Goal: Use online tool/utility: Utilize a website feature to perform a specific function

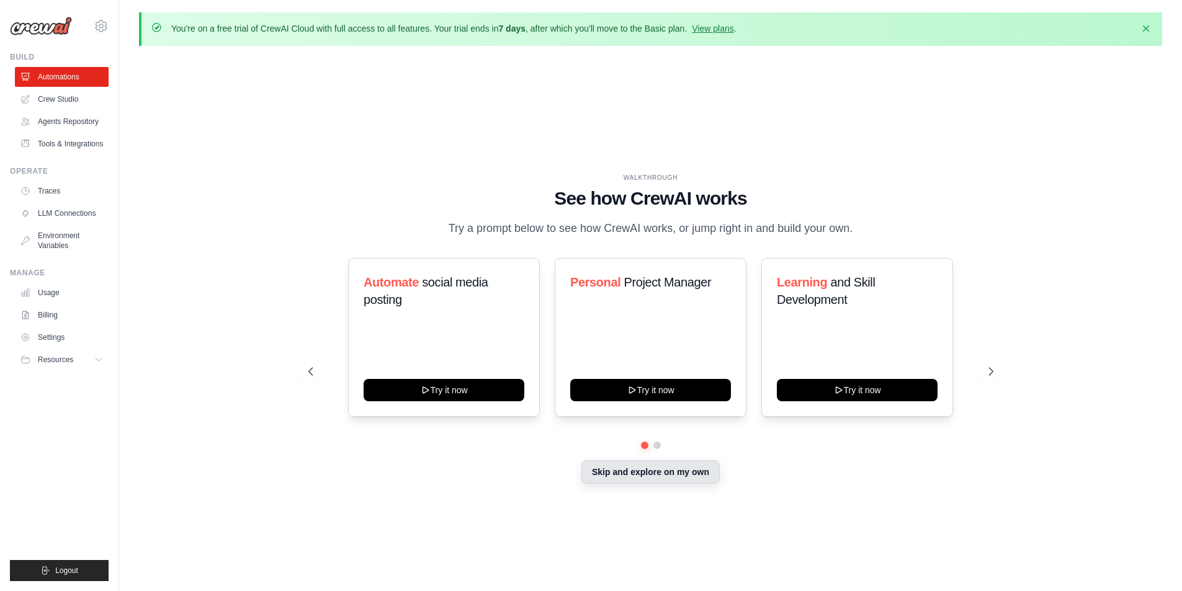
click at [640, 477] on button "Skip and explore on my own" at bounding box center [651, 472] width 138 height 24
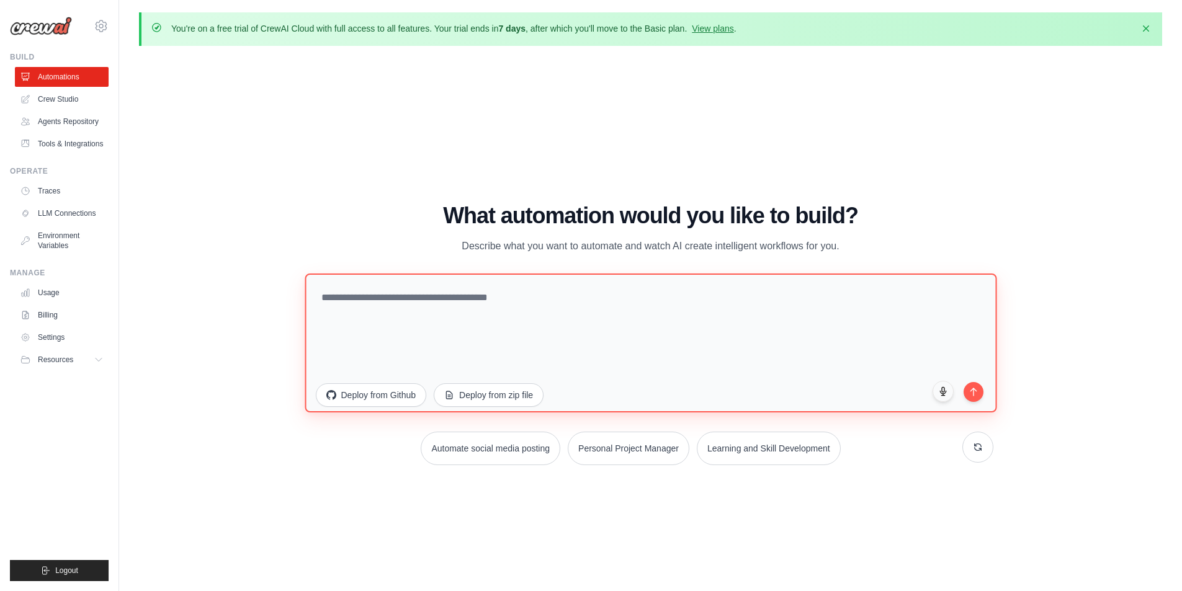
click at [536, 315] on textarea at bounding box center [651, 342] width 692 height 139
paste textarea "**********"
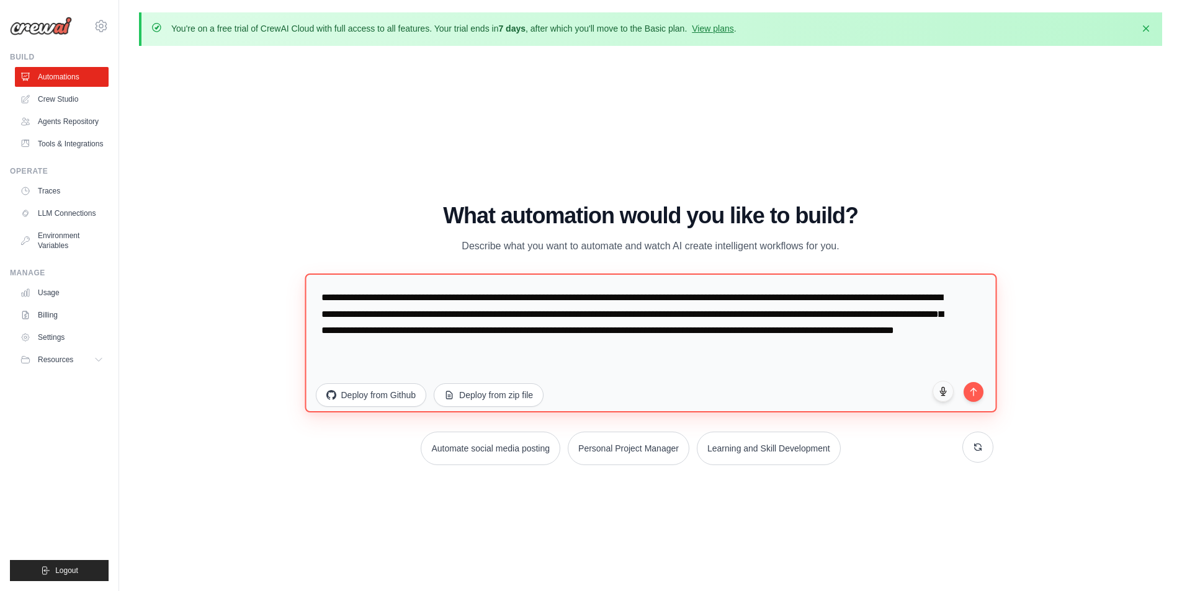
drag, startPoint x: 590, startPoint y: 342, endPoint x: 276, endPoint y: 267, distance: 322.9
click at [276, 267] on div "WALKTHROUGH See how CrewAI works Try a prompt below to see how CrewAI works, or…" at bounding box center [650, 339] width 1023 height 567
paste textarea "**********"
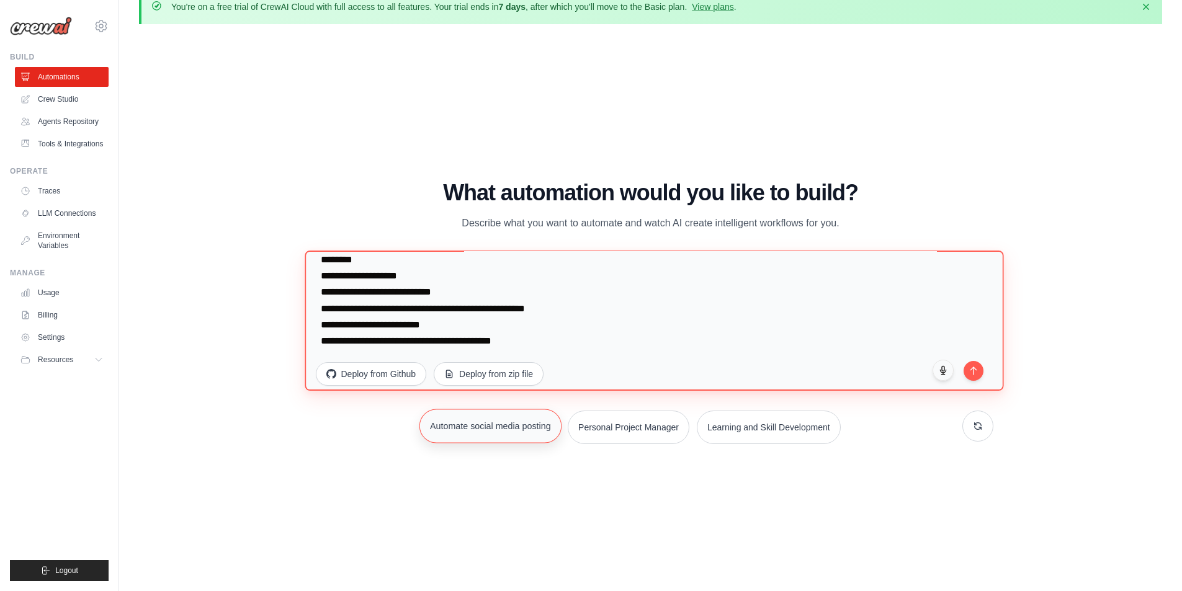
scroll to position [43, 0]
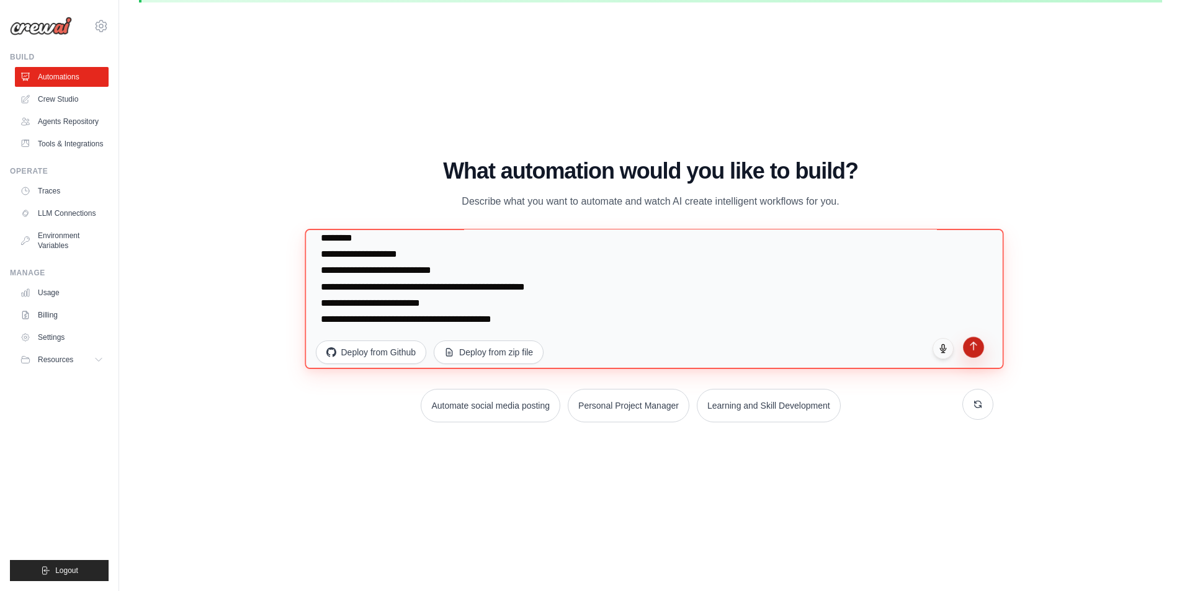
type textarea "**********"
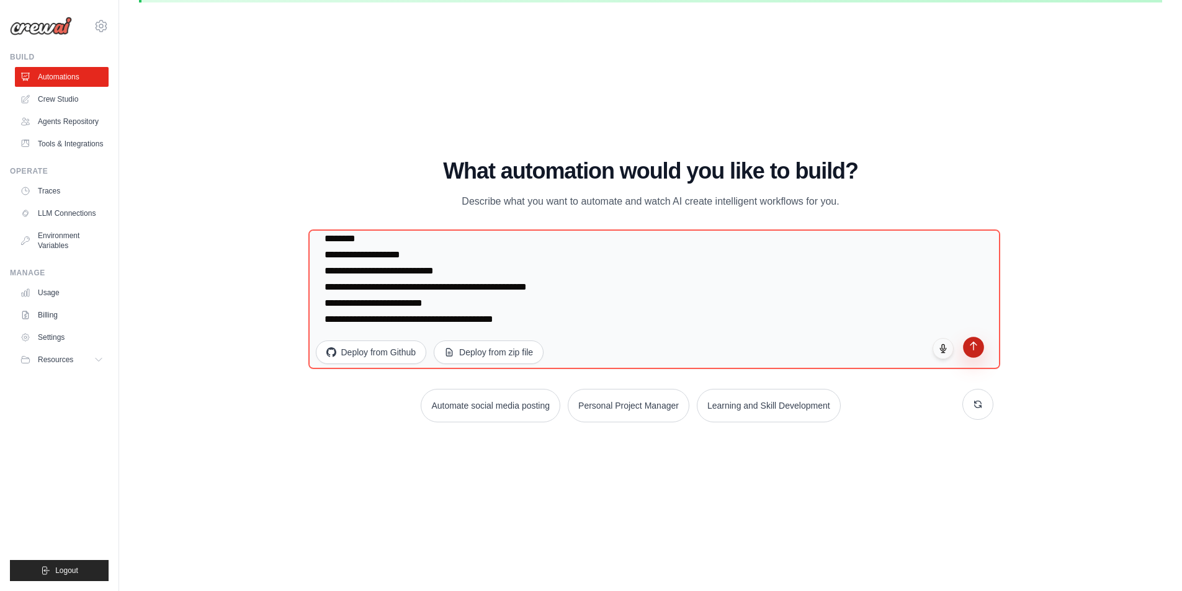
click at [971, 353] on button "submit" at bounding box center [973, 347] width 21 height 21
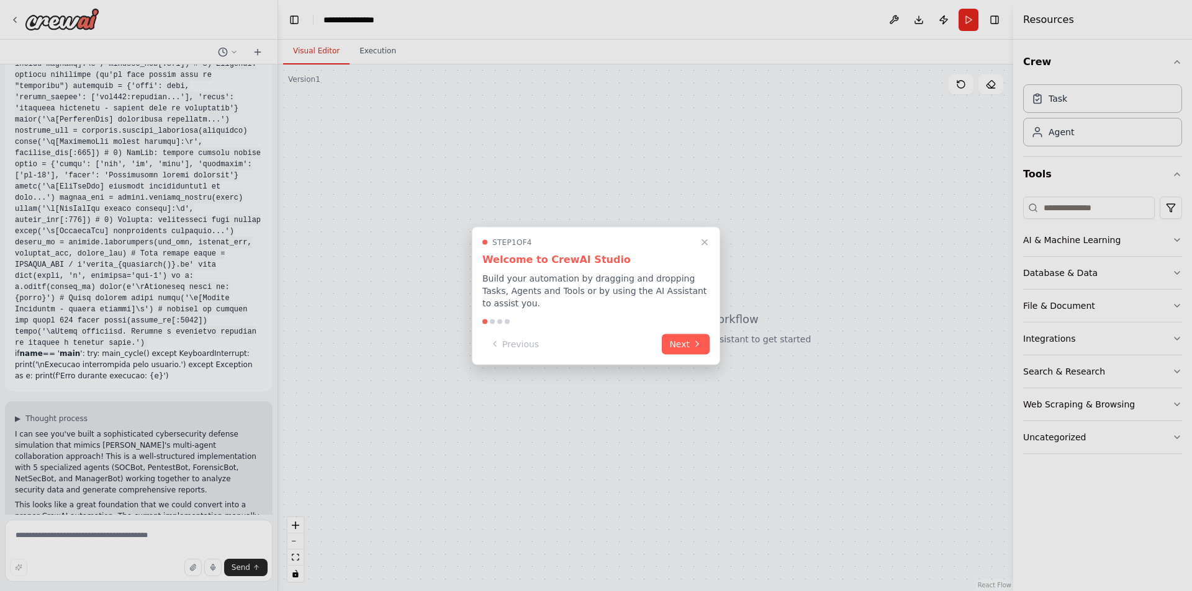
scroll to position [1997, 0]
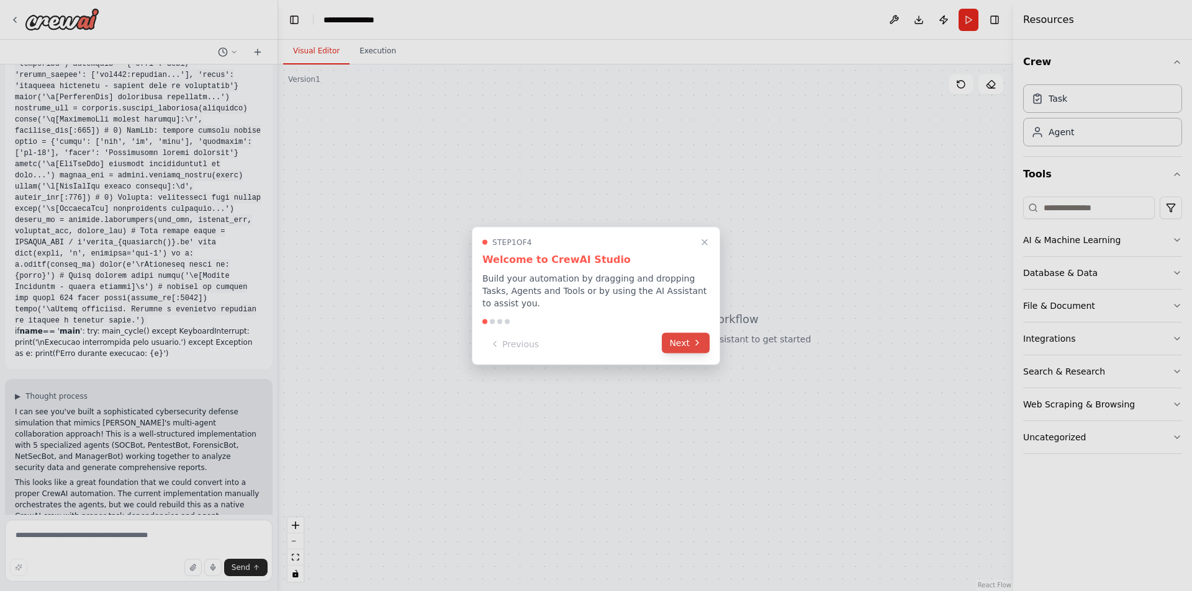
click at [680, 344] on button "Next" at bounding box center [686, 343] width 48 height 20
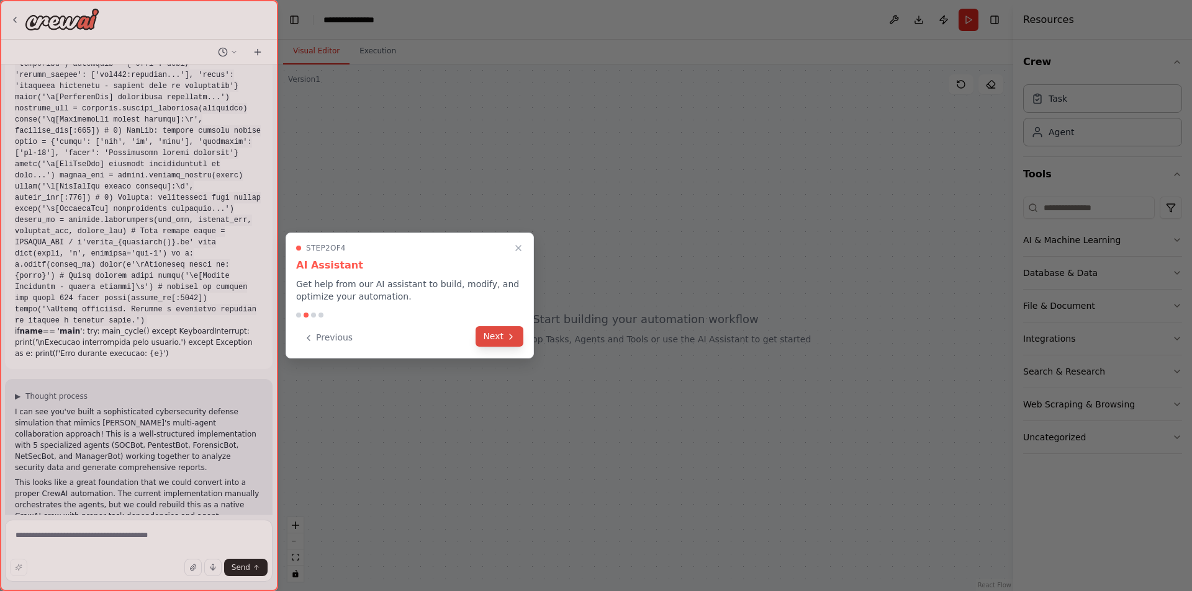
click at [502, 333] on button "Next" at bounding box center [499, 336] width 48 height 20
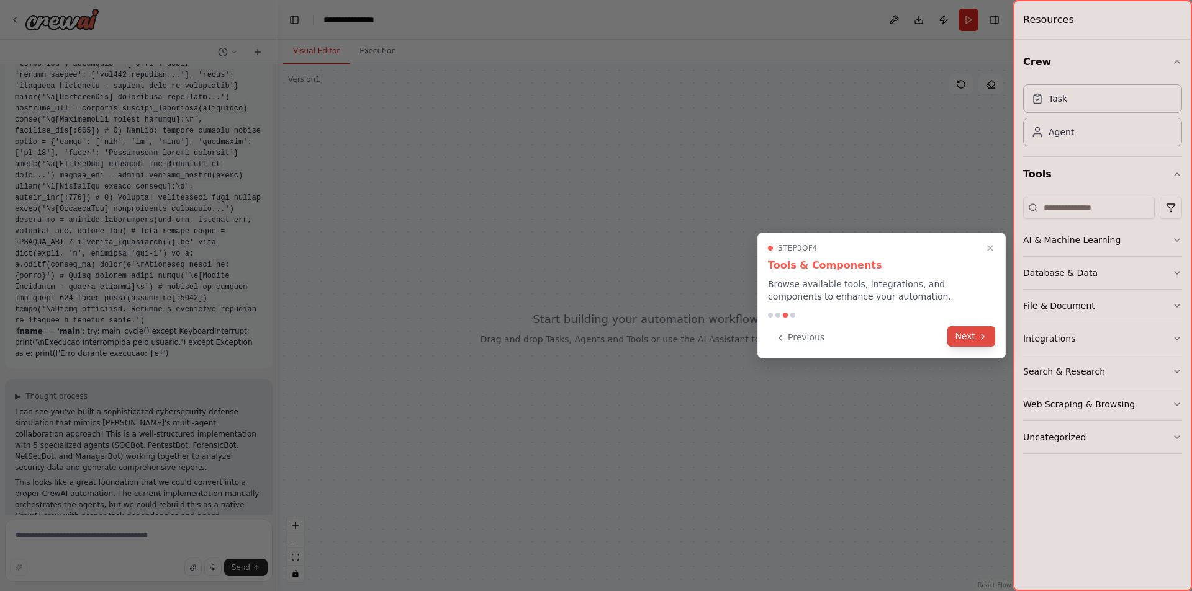
click at [977, 343] on button "Next" at bounding box center [971, 336] width 48 height 20
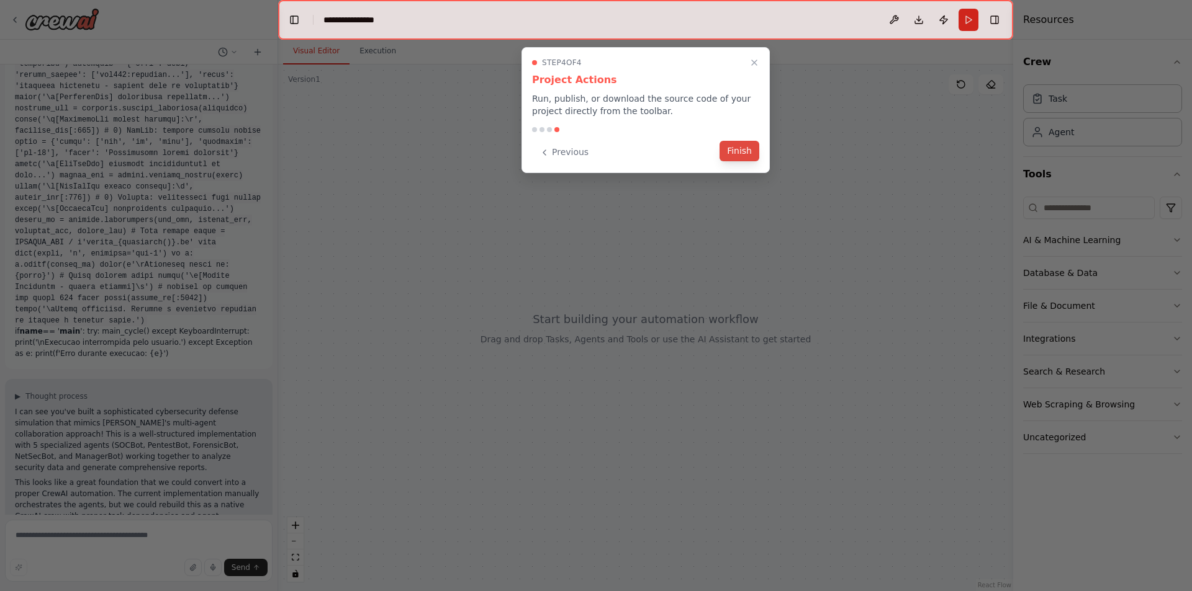
click at [740, 155] on button "Finish" at bounding box center [739, 151] width 40 height 20
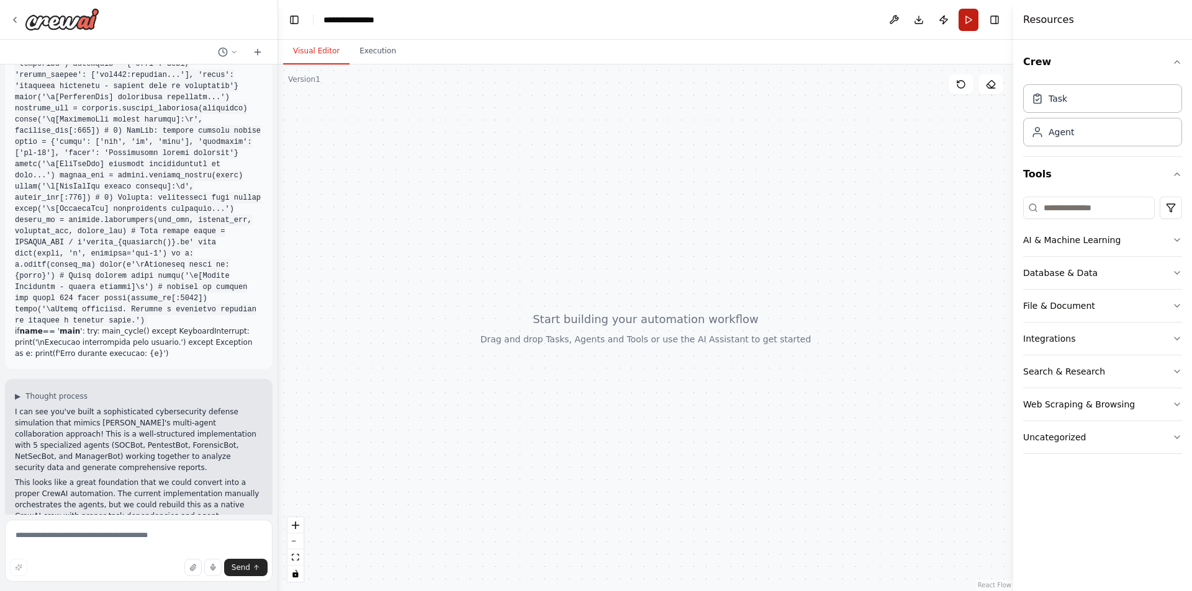
click at [969, 15] on button "Run" at bounding box center [968, 20] width 20 height 22
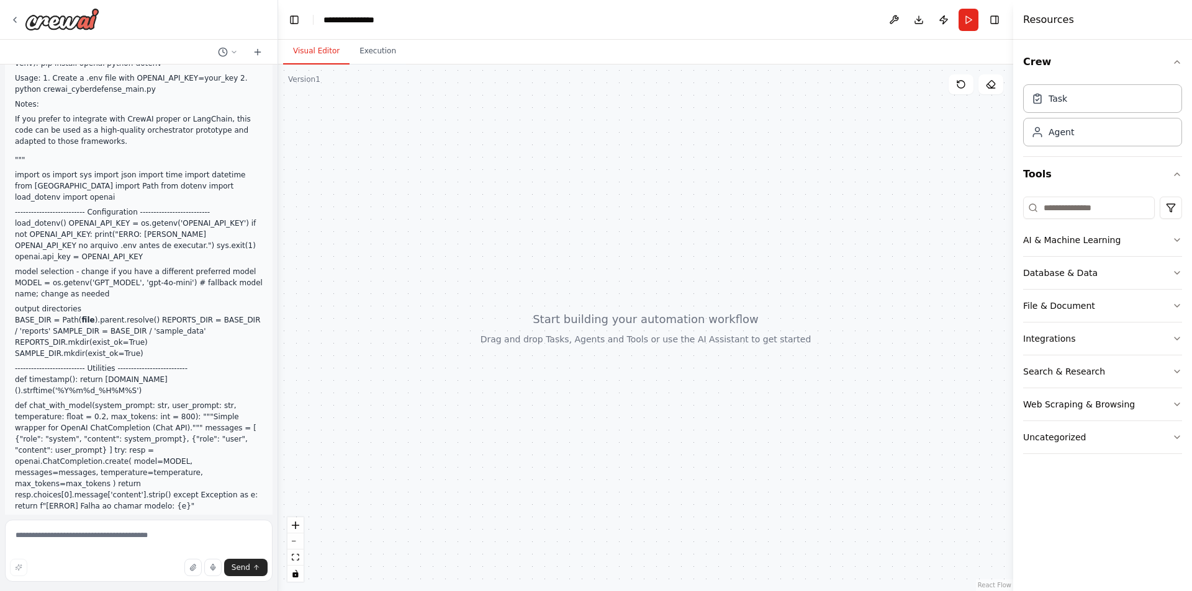
scroll to position [310, 0]
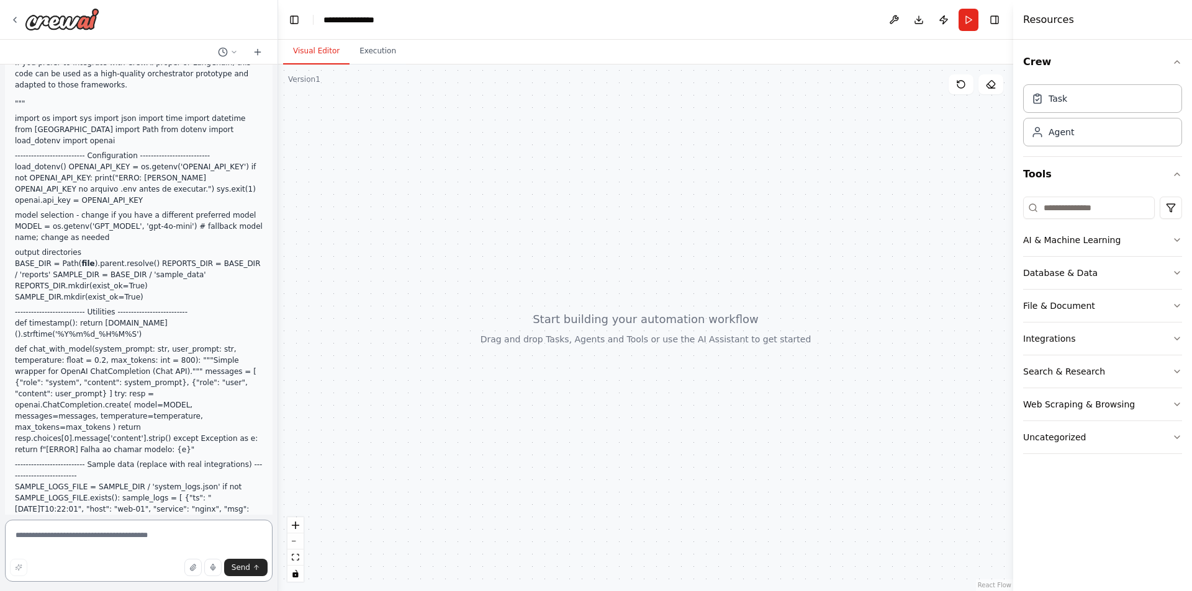
click at [190, 526] on textarea at bounding box center [138, 551] width 267 height 62
paste textarea "**********"
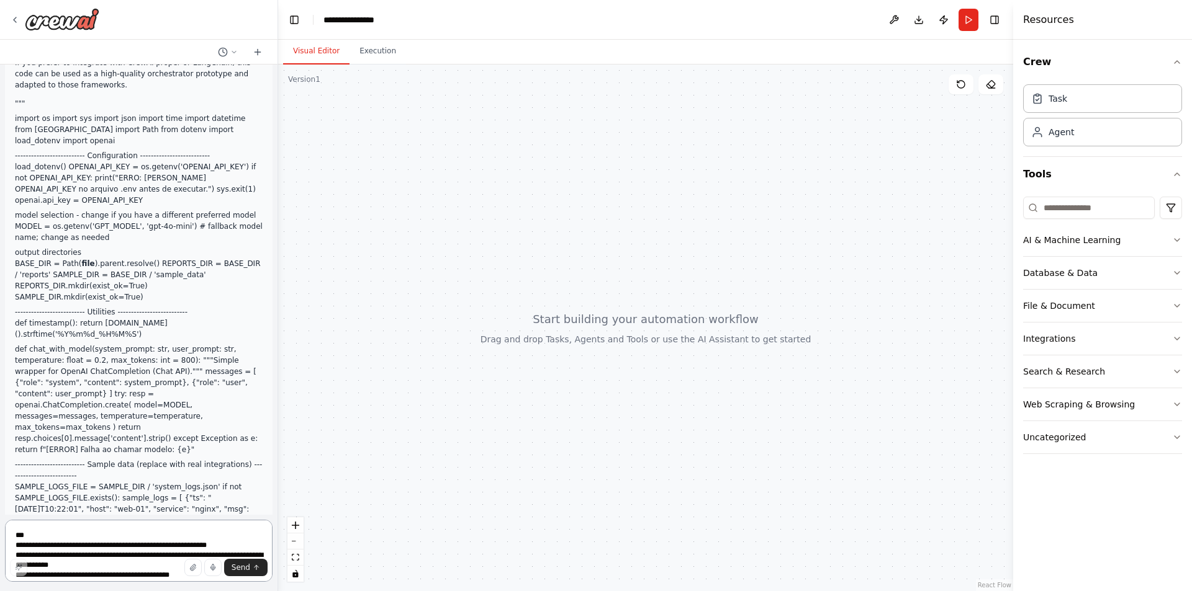
scroll to position [4921, 0]
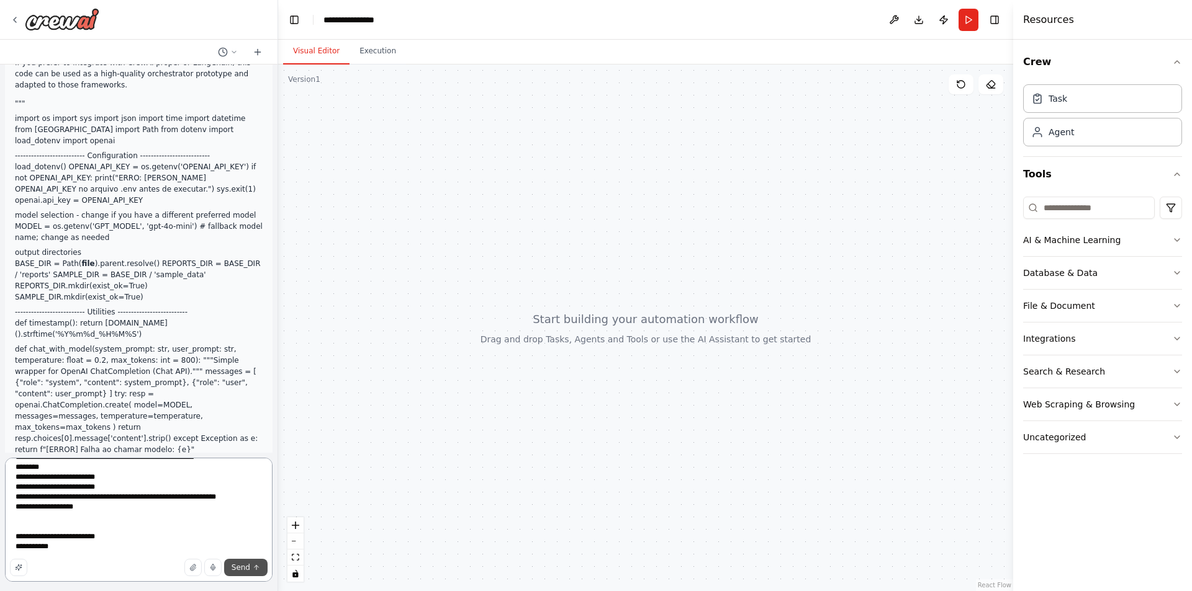
type textarea "**********"
click at [254, 572] on button "Send" at bounding box center [245, 567] width 43 height 17
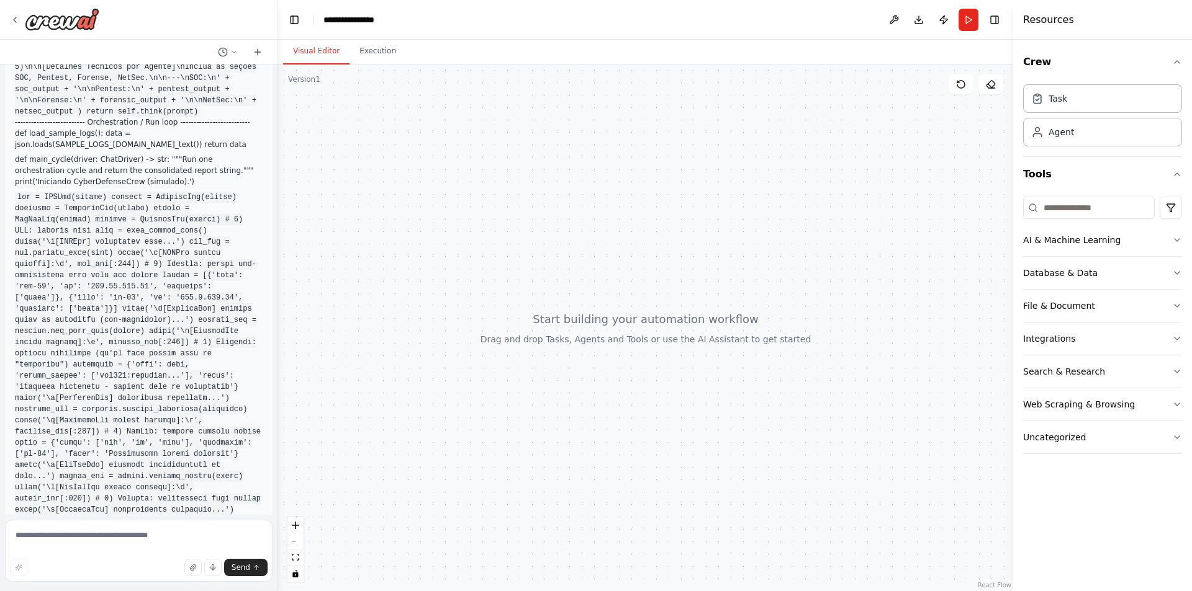
scroll to position [5374, 0]
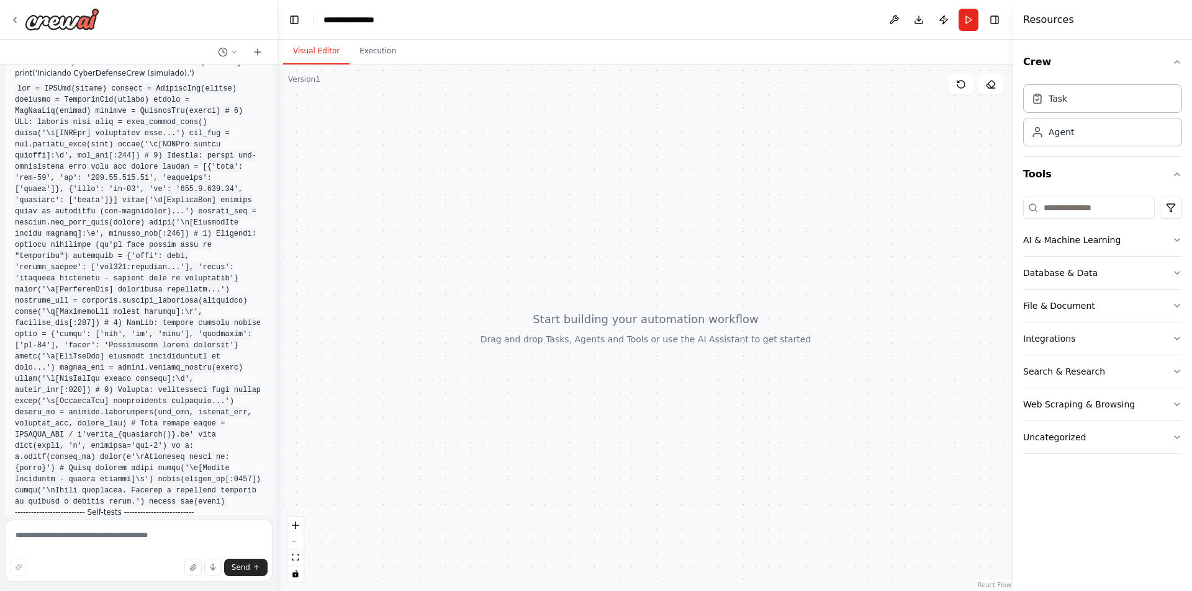
click at [676, 299] on div at bounding box center [645, 328] width 735 height 527
drag, startPoint x: 650, startPoint y: 319, endPoint x: 545, endPoint y: 433, distance: 155.0
click at [584, 449] on div at bounding box center [645, 328] width 735 height 527
drag, startPoint x: 415, startPoint y: 276, endPoint x: 411, endPoint y: 284, distance: 8.1
click at [411, 284] on div at bounding box center [645, 328] width 735 height 527
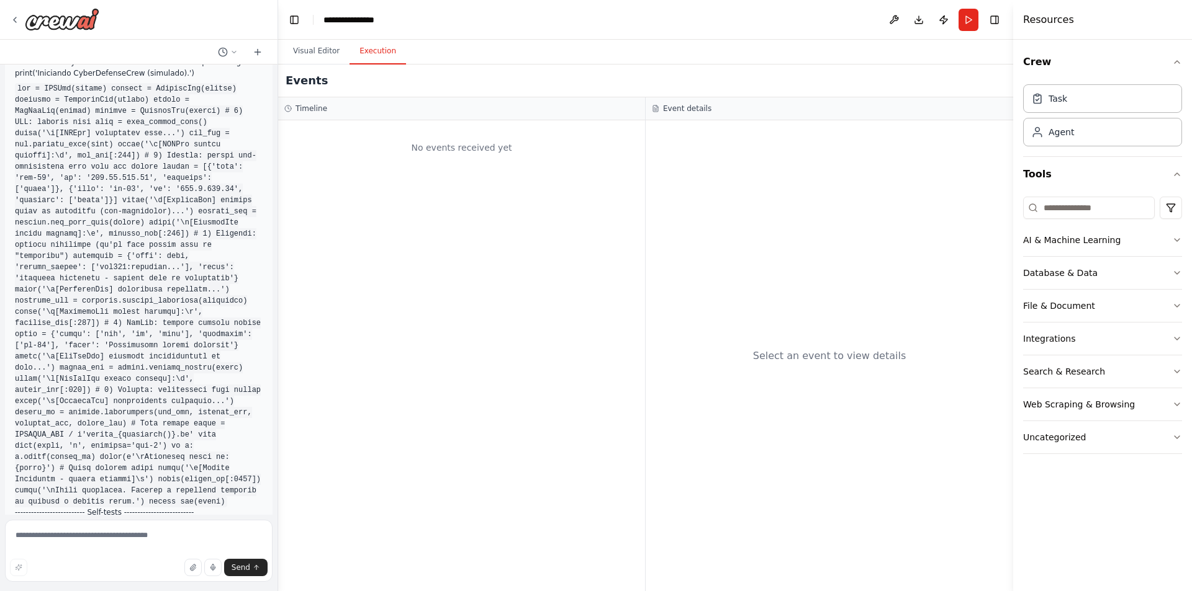
click at [376, 50] on button "Execution" at bounding box center [377, 51] width 56 height 26
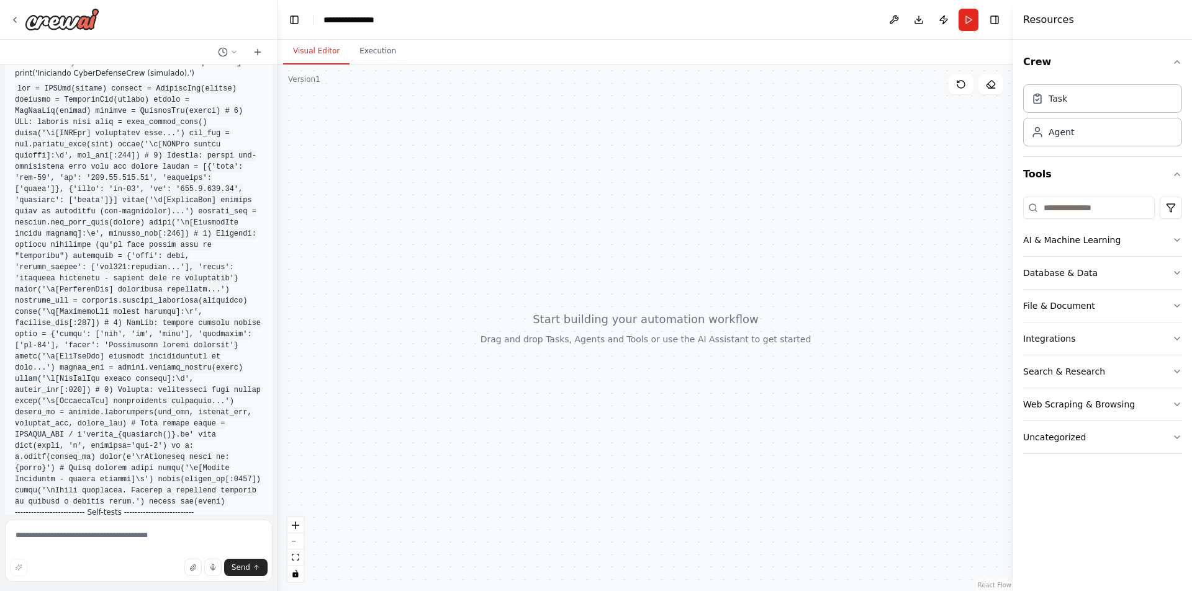
click at [313, 58] on button "Visual Editor" at bounding box center [316, 51] width 66 height 26
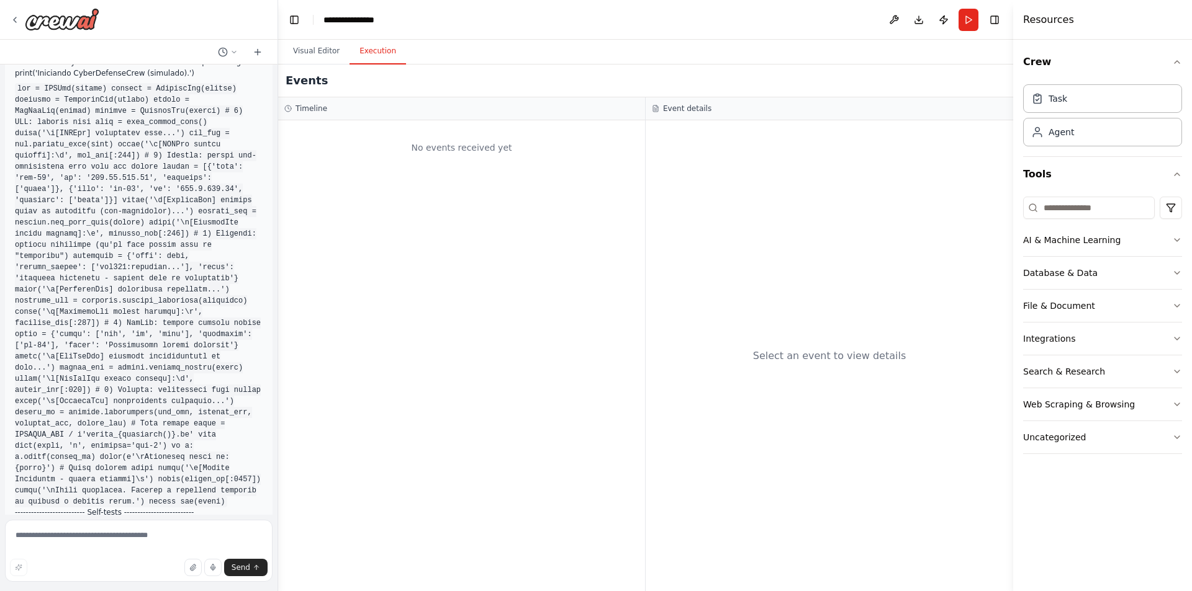
click at [370, 56] on button "Execution" at bounding box center [377, 51] width 56 height 26
click at [318, 53] on button "Visual Editor" at bounding box center [316, 51] width 66 height 26
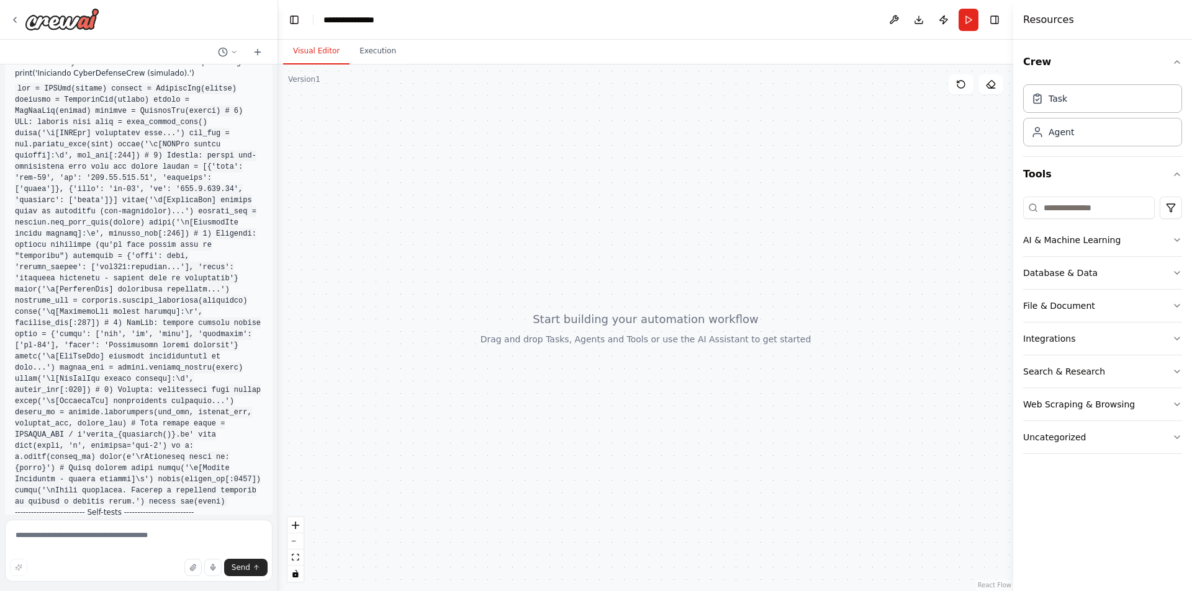
click at [305, 25] on header "**********" at bounding box center [645, 20] width 735 height 40
click at [297, 21] on button "Toggle Left Sidebar" at bounding box center [293, 19] width 17 height 17
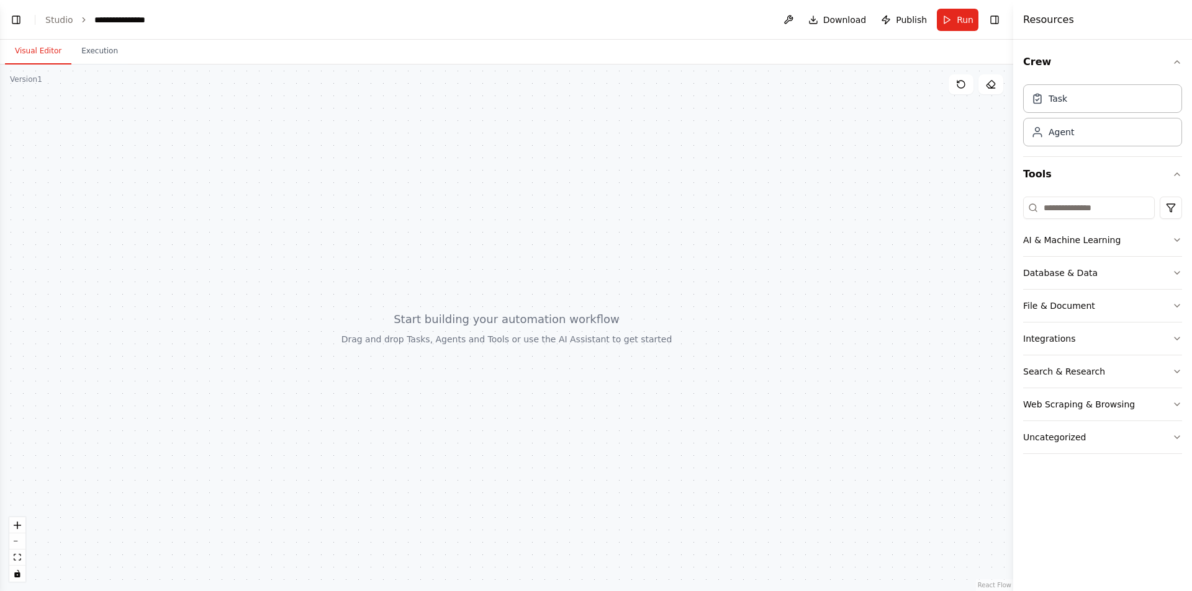
drag, startPoint x: 20, startPoint y: 24, endPoint x: 28, endPoint y: 25, distance: 7.6
click at [19, 26] on button "Toggle Left Sidebar" at bounding box center [15, 19] width 17 height 17
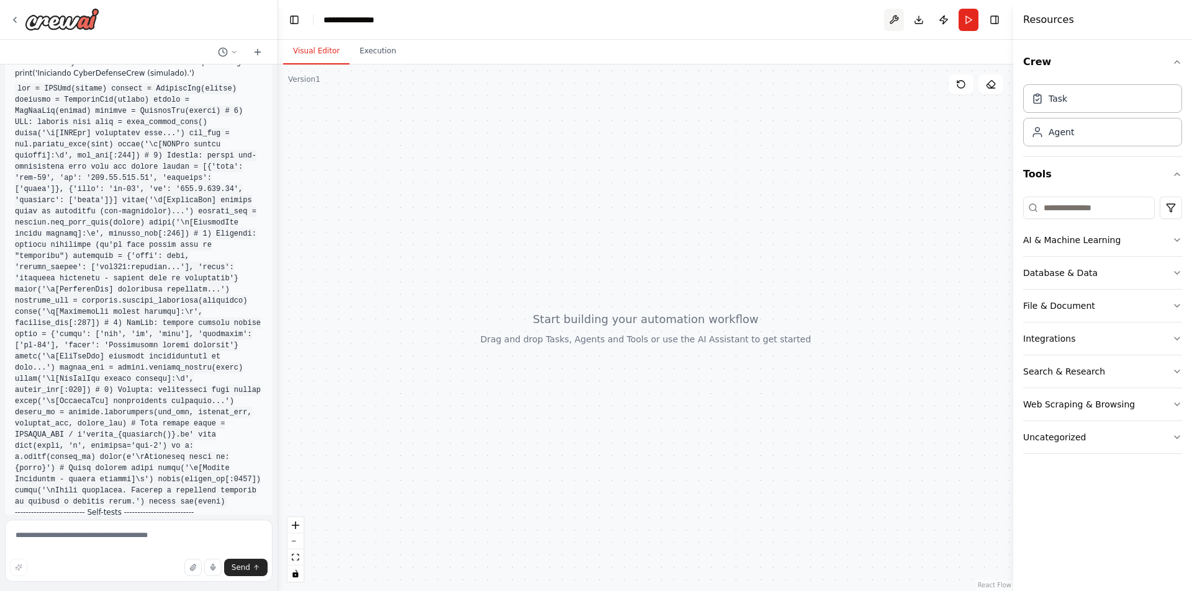
click at [896, 20] on button at bounding box center [894, 20] width 20 height 22
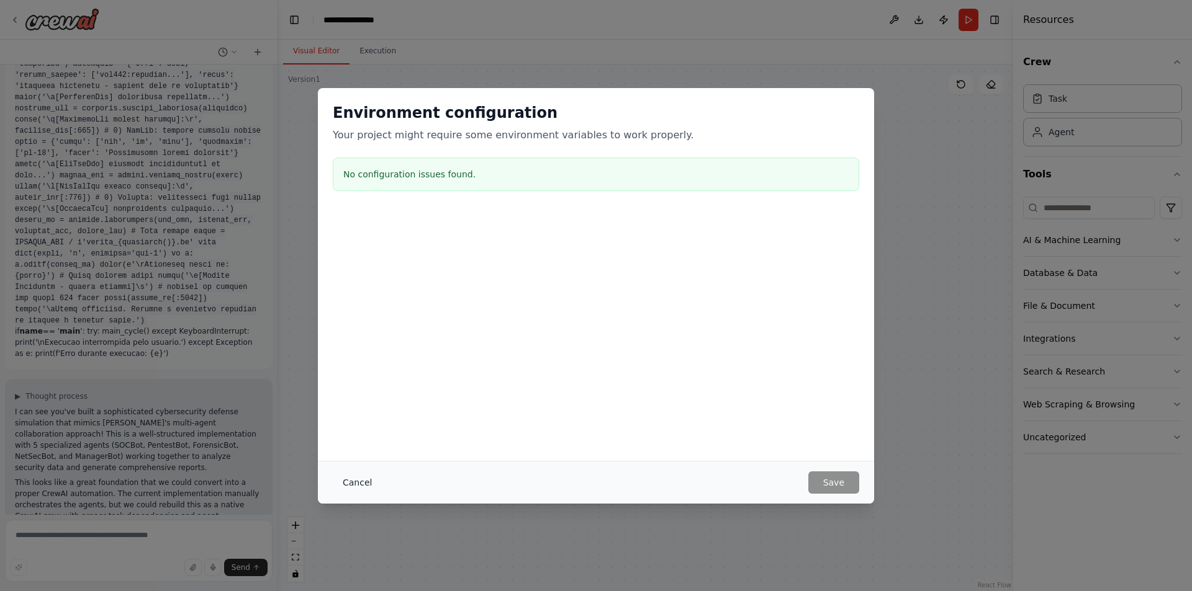
click at [356, 474] on button "Cancel" at bounding box center [357, 483] width 49 height 22
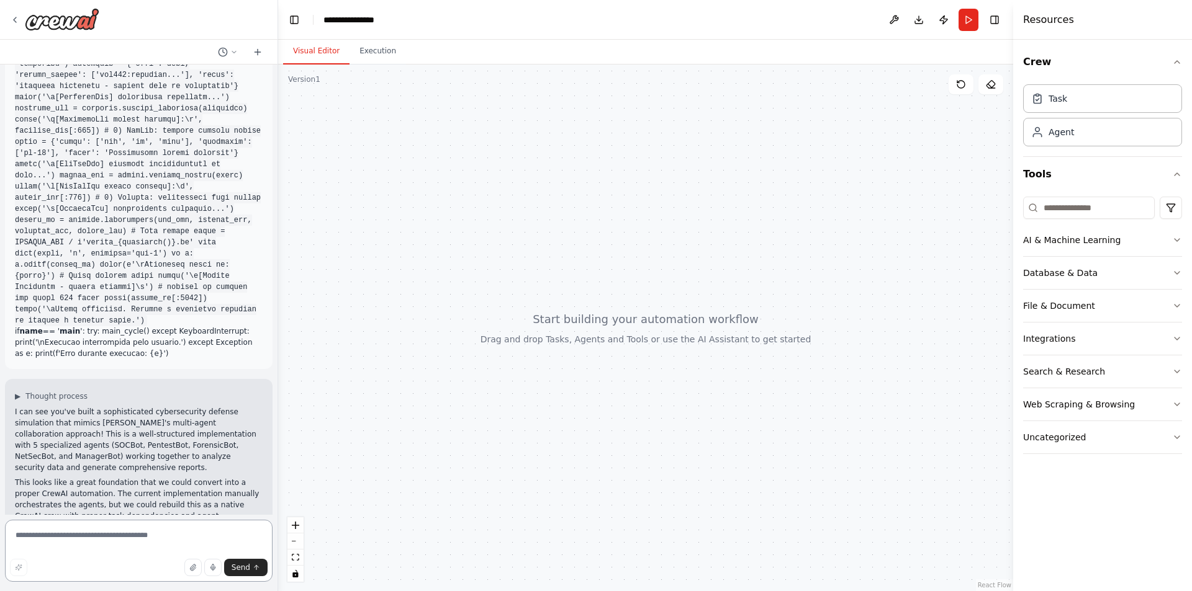
click at [188, 554] on textarea at bounding box center [138, 551] width 267 height 62
click at [76, 544] on textarea at bounding box center [138, 551] width 267 height 62
paste textarea "**********"
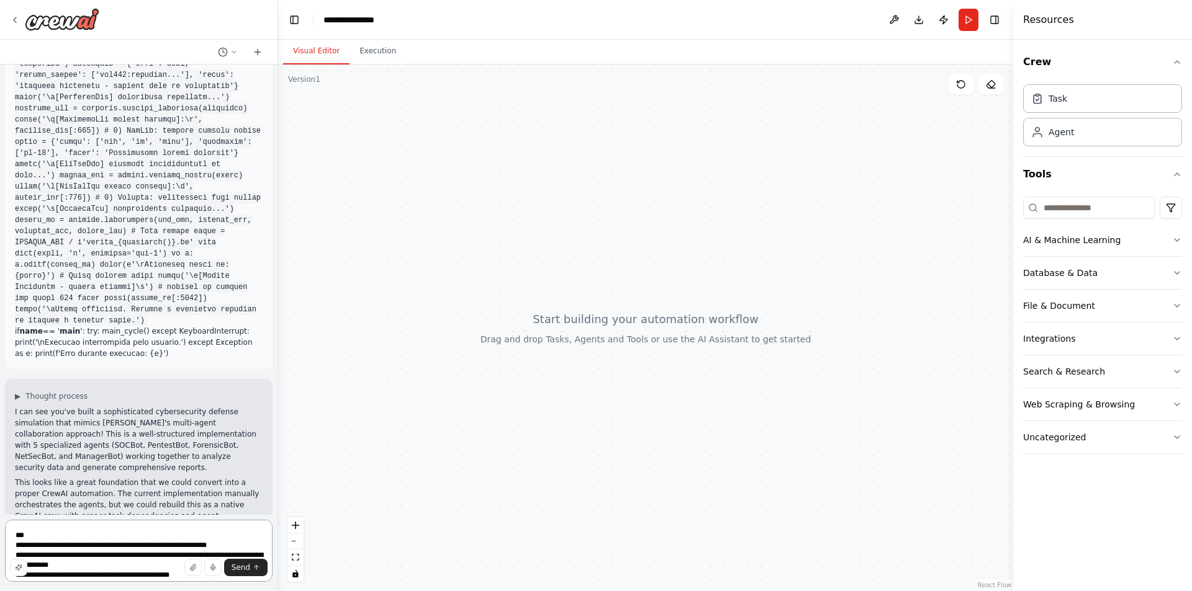
scroll to position [4921, 0]
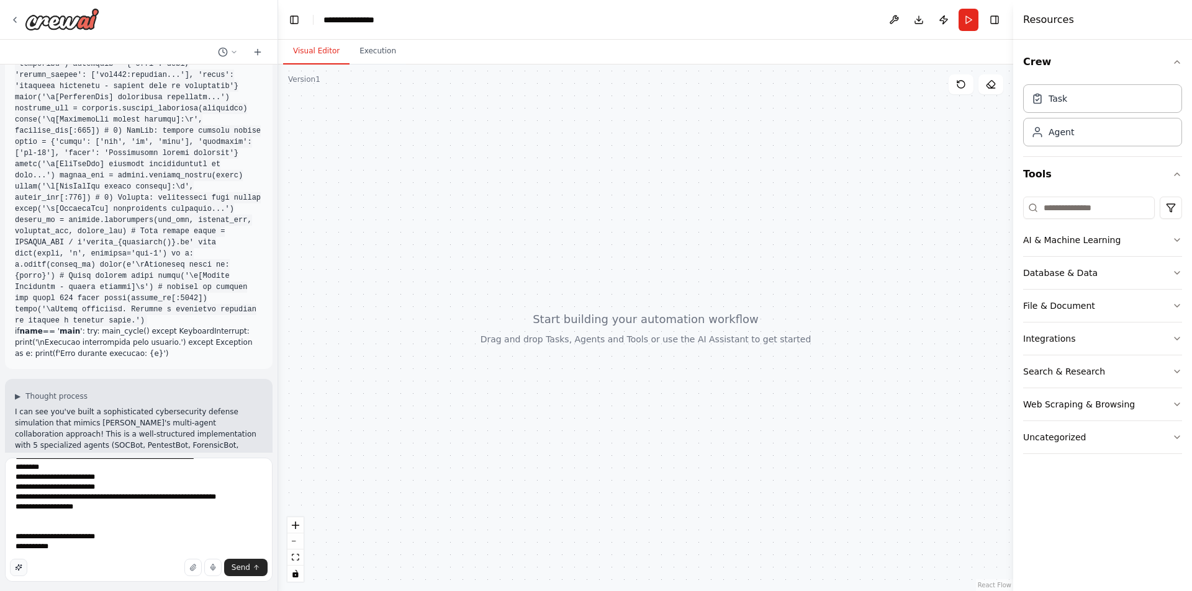
click at [19, 567] on icon "button" at bounding box center [19, 568] width 6 height 6
type textarea "**********"
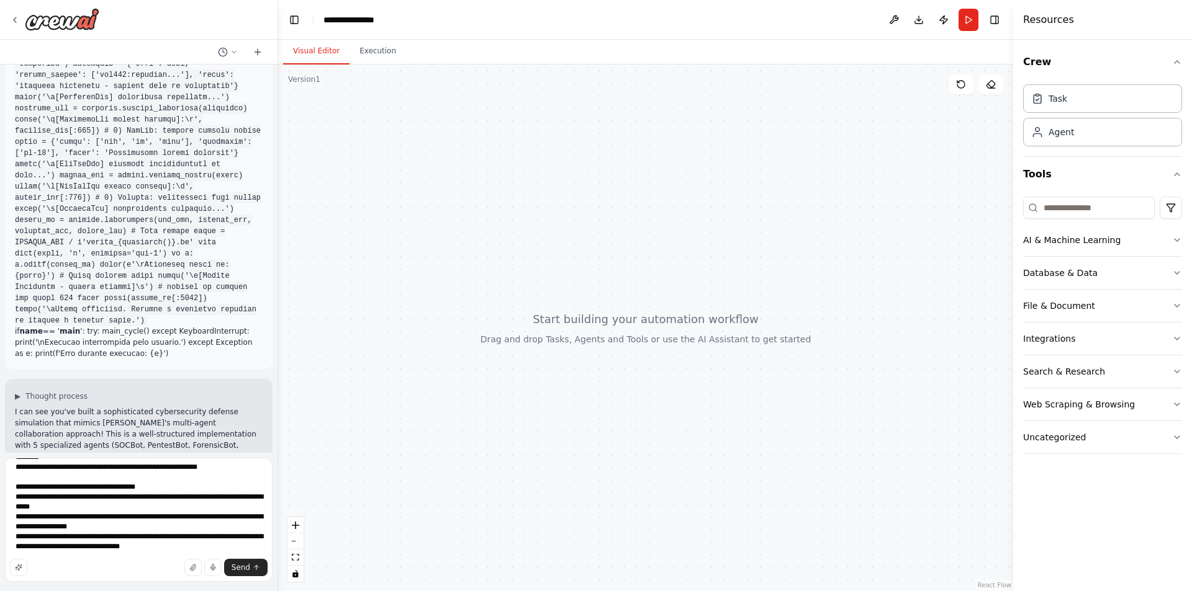
scroll to position [393, 0]
click at [244, 577] on textarea at bounding box center [138, 520] width 267 height 124
click at [248, 569] on span "Send" at bounding box center [240, 568] width 19 height 10
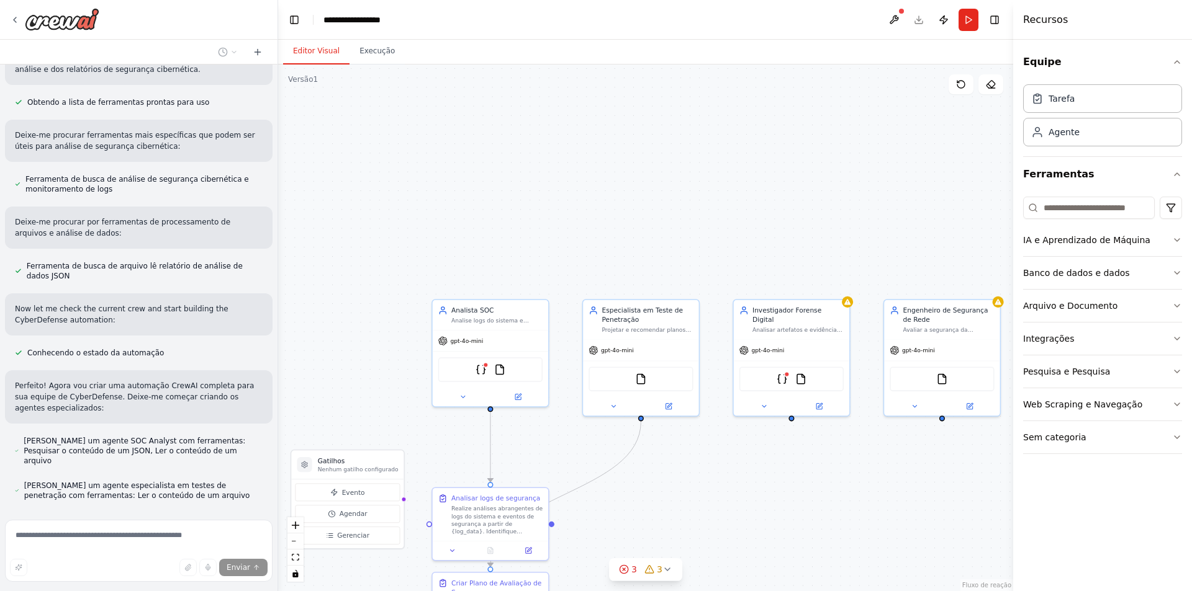
scroll to position [3349, 0]
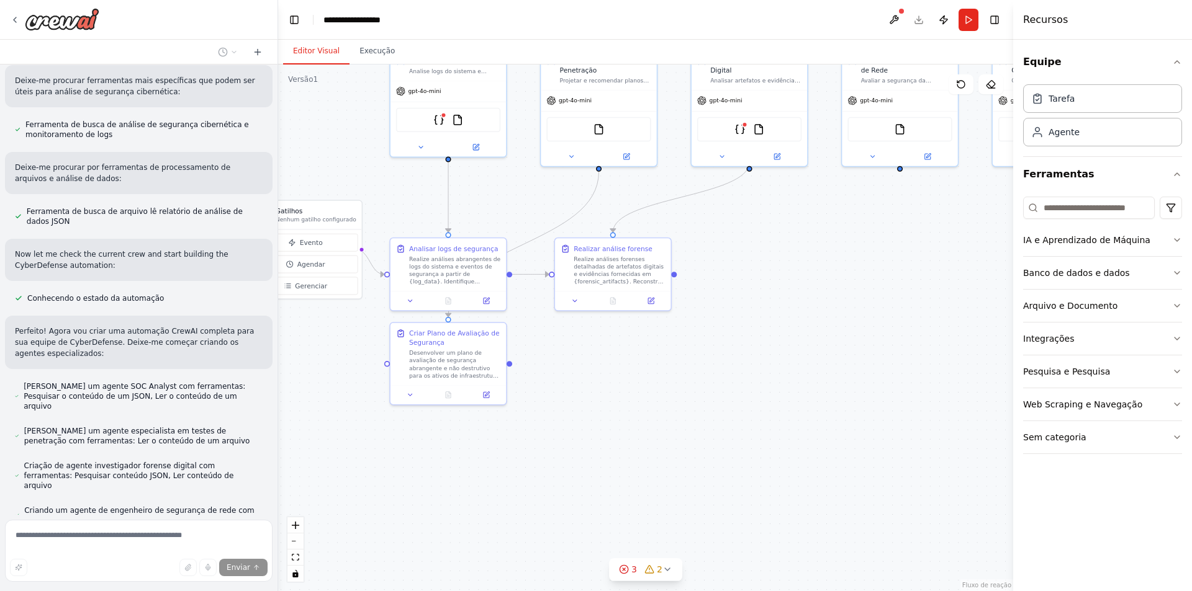
drag, startPoint x: 778, startPoint y: 413, endPoint x: 775, endPoint y: 306, distance: 106.8
click at [775, 306] on div ".deletable-edge-delete-btn { width: 20px; height: 20px; border: 0px solid #ffff…" at bounding box center [645, 328] width 735 height 527
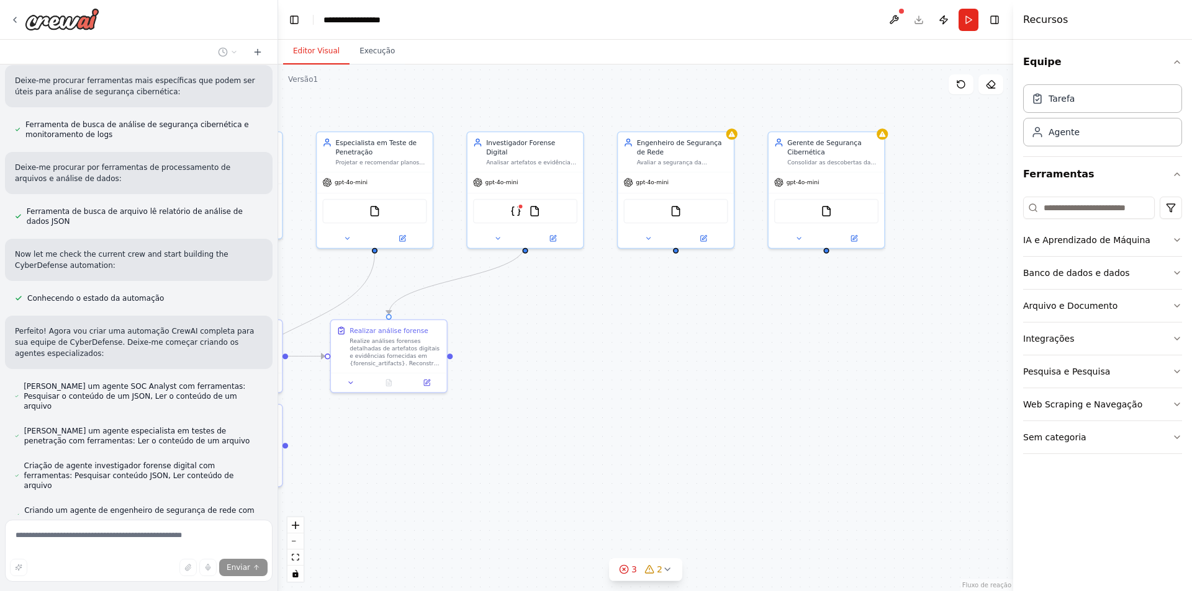
drag, startPoint x: 753, startPoint y: 310, endPoint x: 547, endPoint y: 390, distance: 221.0
click at [547, 390] on div ".deletable-edge-delete-btn { width: 20px; height: 20px; border: 0px solid #ffff…" at bounding box center [645, 328] width 735 height 527
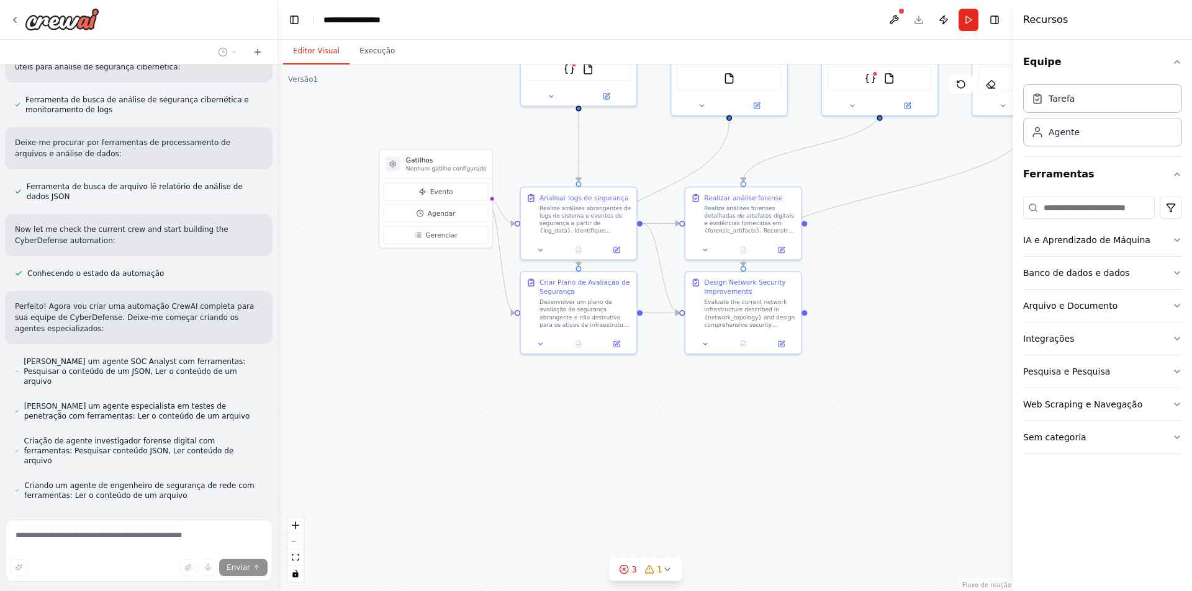
drag, startPoint x: 496, startPoint y: 434, endPoint x: 819, endPoint y: 314, distance: 344.4
click at [819, 314] on div ".deletable-edge-delete-btn { width: 20px; height: 20px; border: 0px solid #ffff…" at bounding box center [645, 328] width 735 height 527
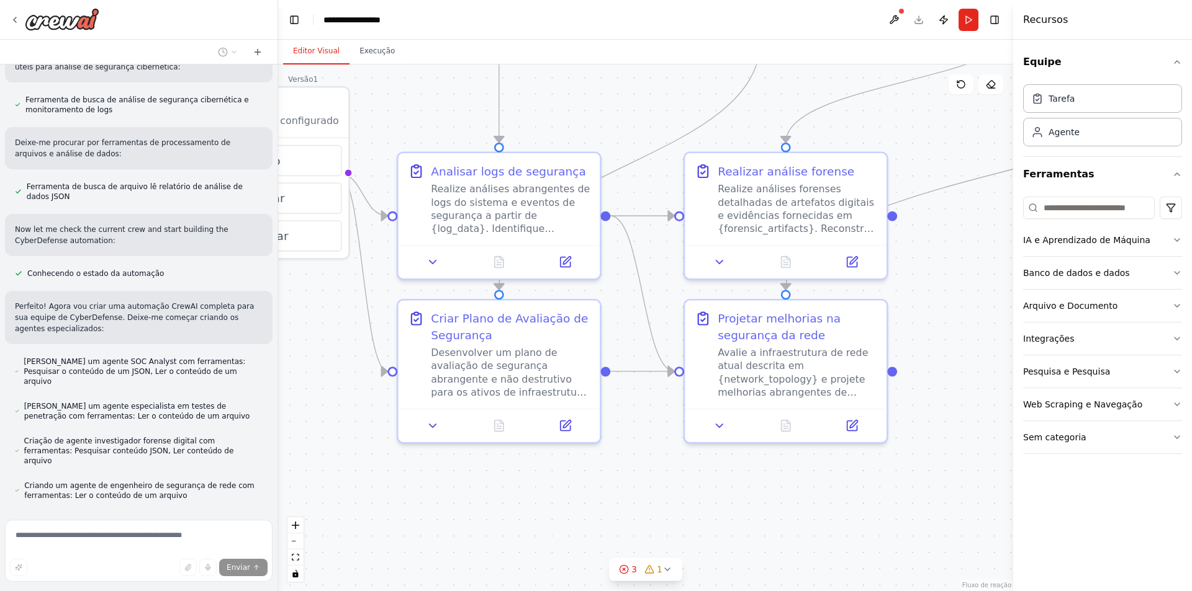
drag, startPoint x: 663, startPoint y: 427, endPoint x: 652, endPoint y: 504, distance: 77.9
click at [652, 504] on div ".deletable-edge-delete-btn { width: 20px; height: 20px; border: 0px solid #ffff…" at bounding box center [645, 328] width 735 height 527
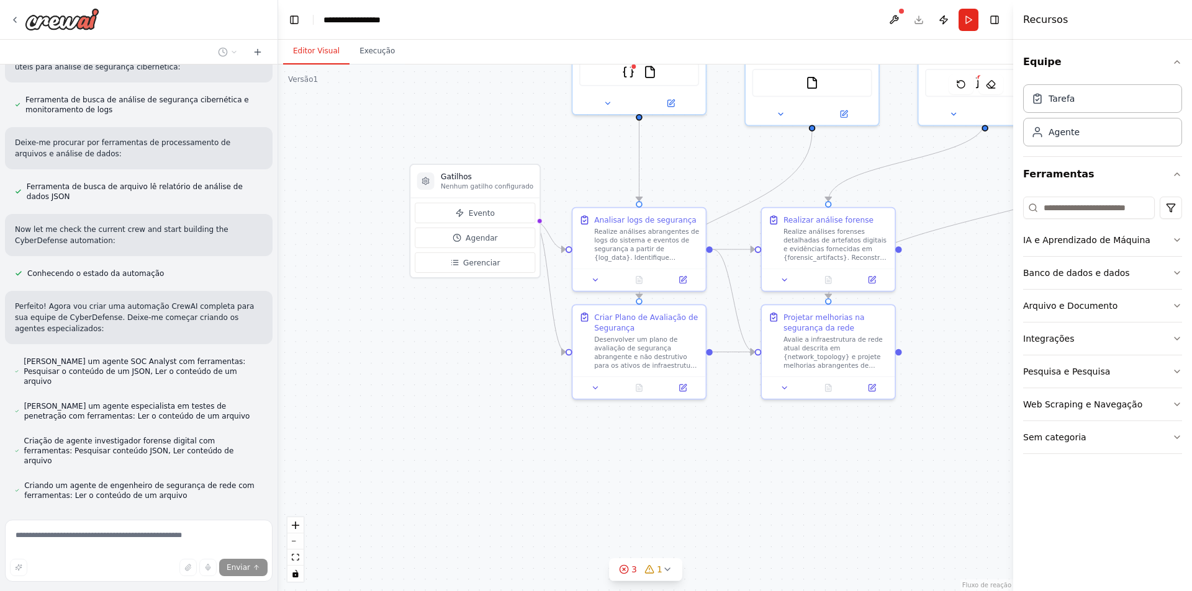
scroll to position [3399, 0]
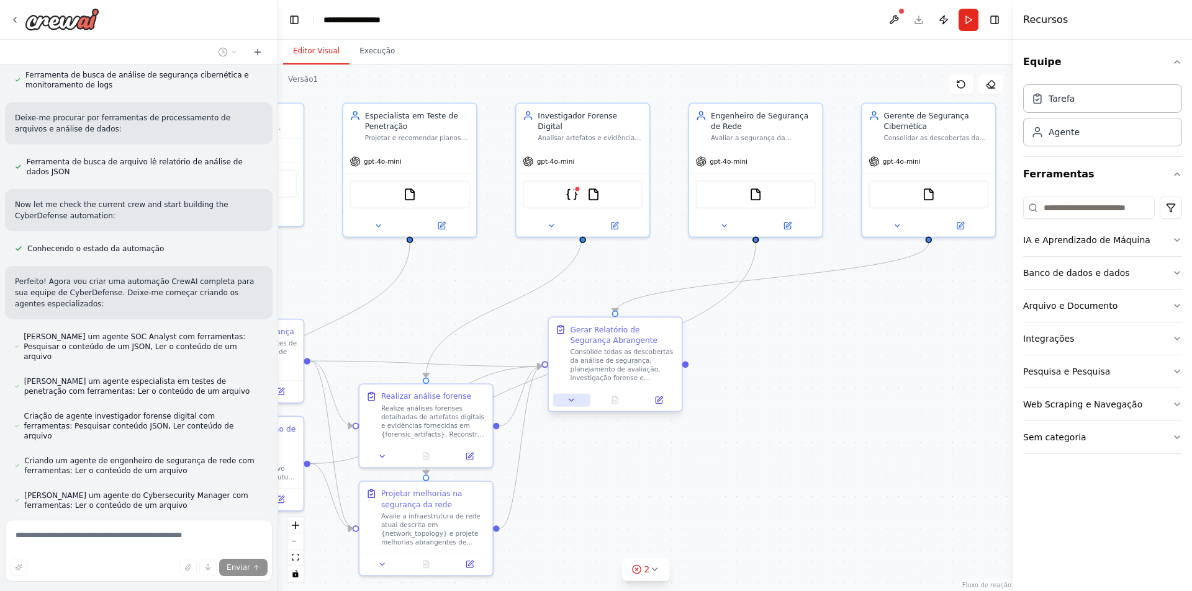
drag, startPoint x: 957, startPoint y: 289, endPoint x: 555, endPoint y: 401, distance: 417.4
click at [555, 401] on div ".deletable-edge-delete-btn { width: 20px; height: 20px; border: 0px solid #ffff…" at bounding box center [645, 328] width 735 height 527
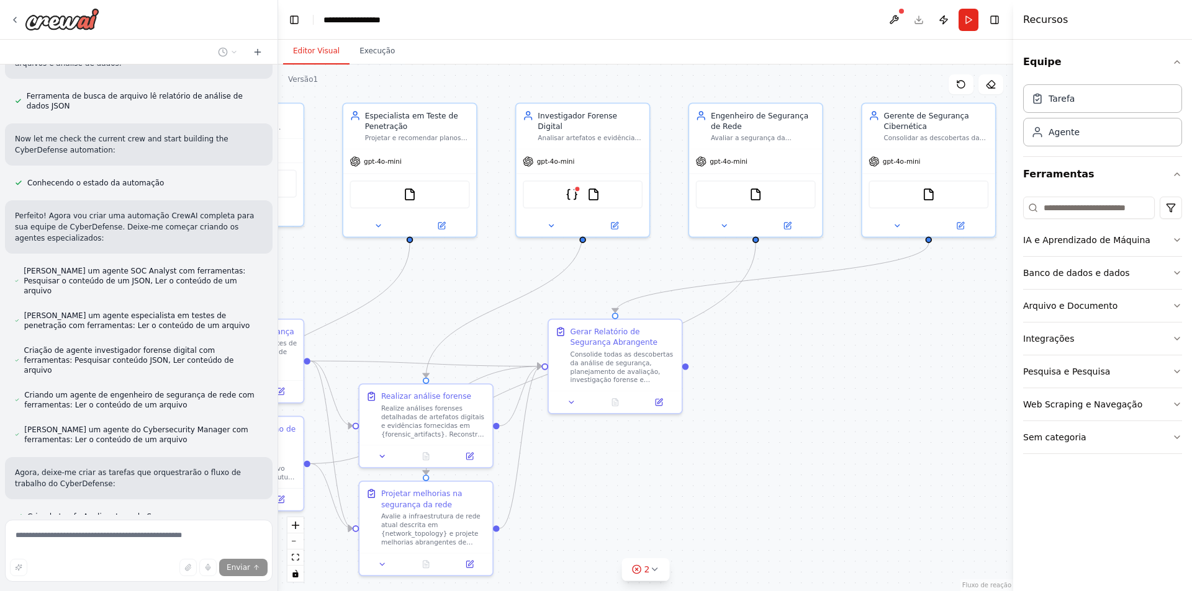
scroll to position [3476, 0]
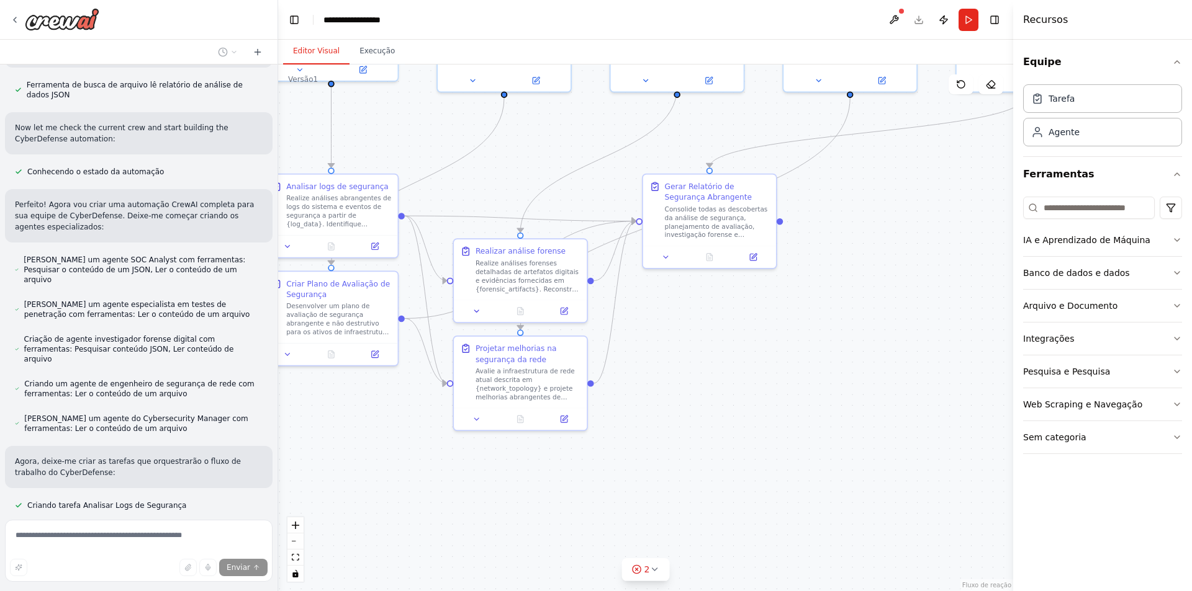
drag, startPoint x: 762, startPoint y: 516, endPoint x: 851, endPoint y: 369, distance: 171.3
click at [851, 369] on div ".deletable-edge-delete-btn { width: 20px; height: 20px; border: 0px solid #ffff…" at bounding box center [645, 328] width 735 height 527
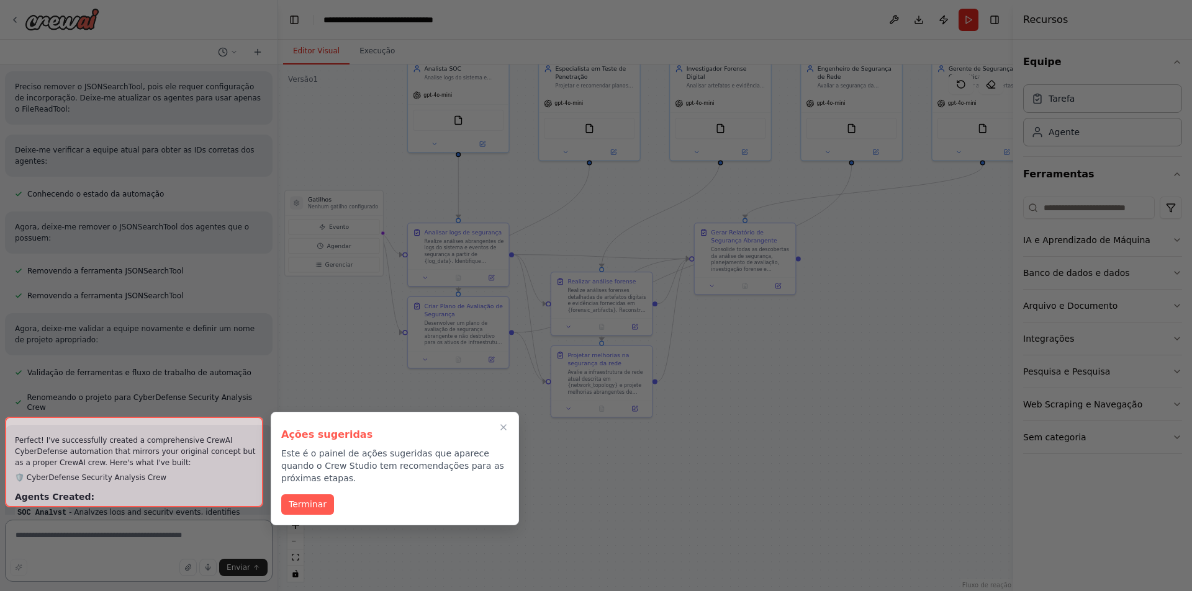
scroll to position [4160, 0]
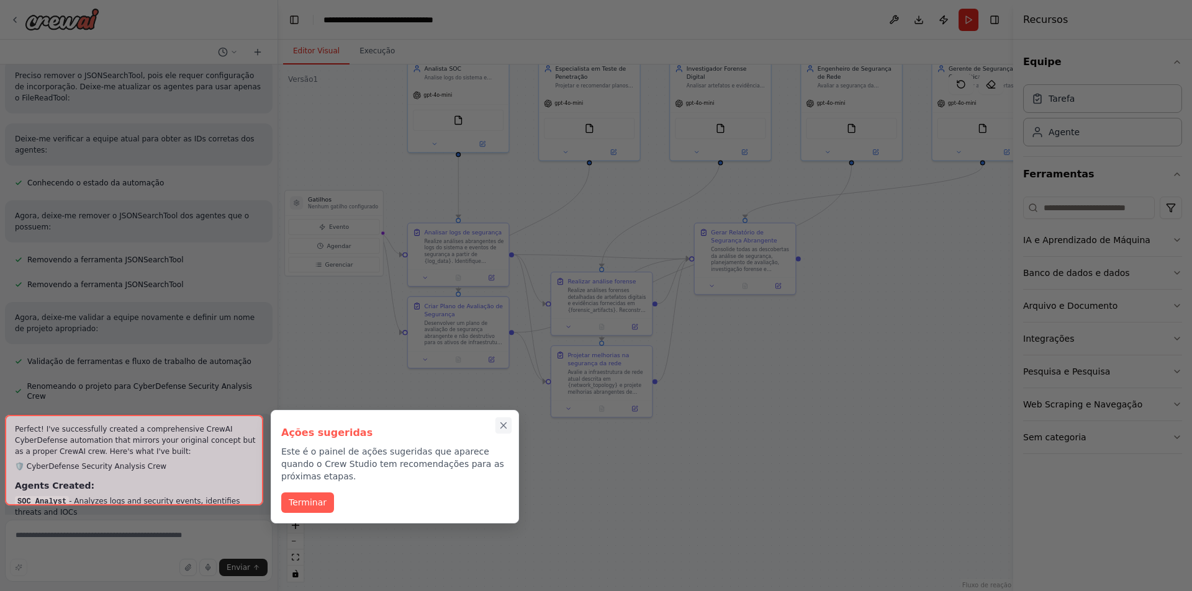
click at [505, 424] on icon "Passo a passo completo" at bounding box center [504, 426] width 6 height 6
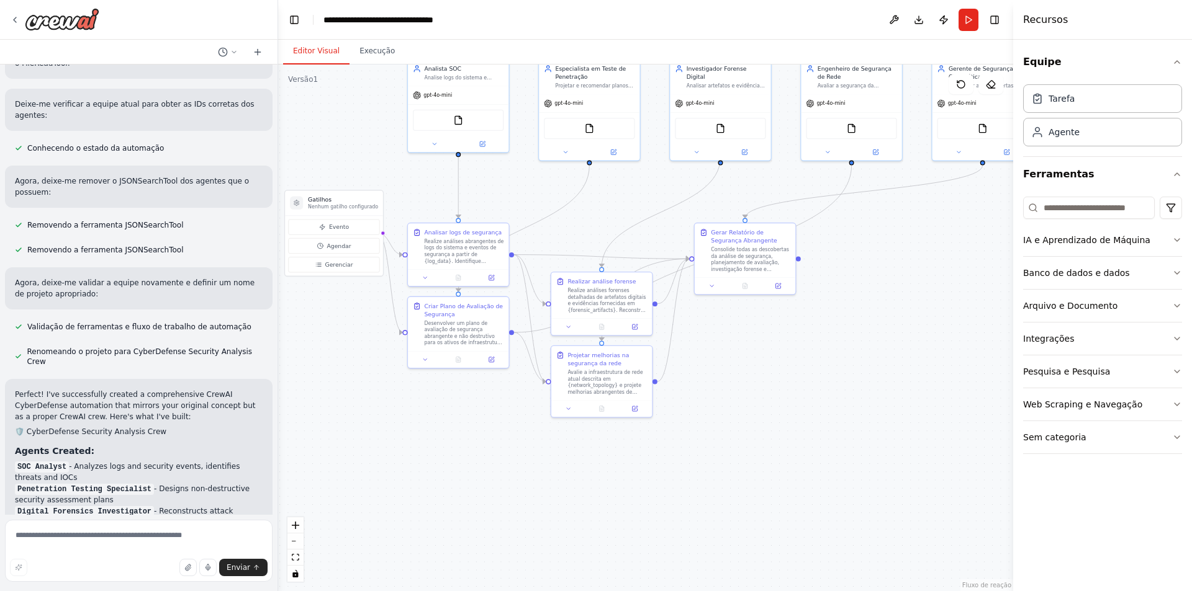
scroll to position [4206, 0]
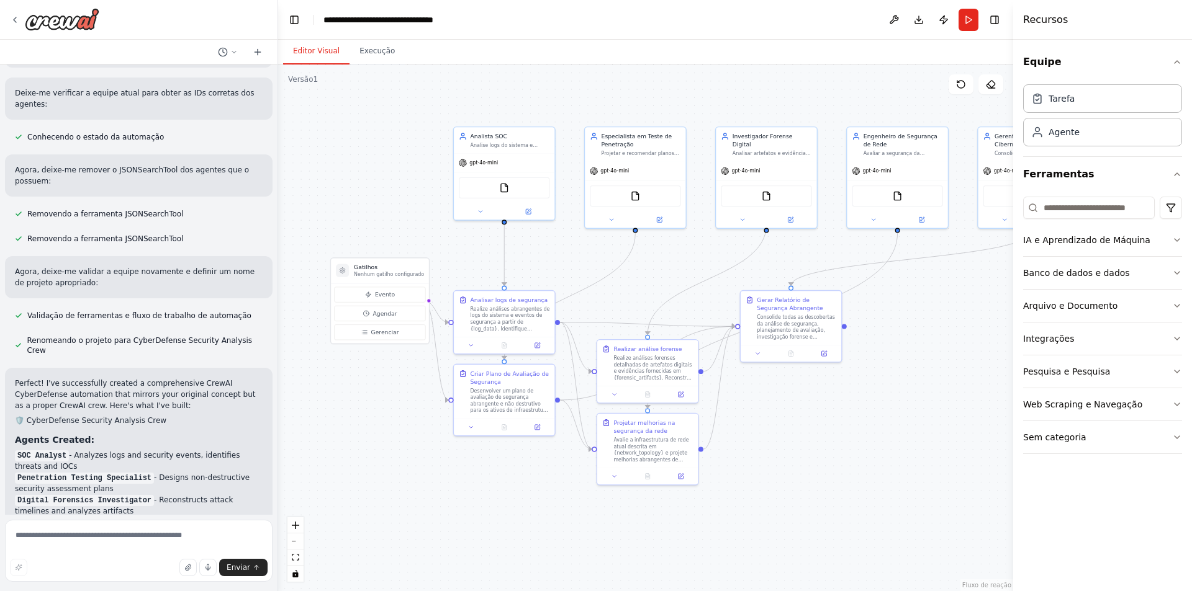
drag, startPoint x: 746, startPoint y: 421, endPoint x: 850, endPoint y: 378, distance: 112.4
click at [850, 378] on div ".deletable-edge-delete-btn { width: 20px; height: 20px; border: 0px solid #ffff…" at bounding box center [645, 328] width 735 height 527
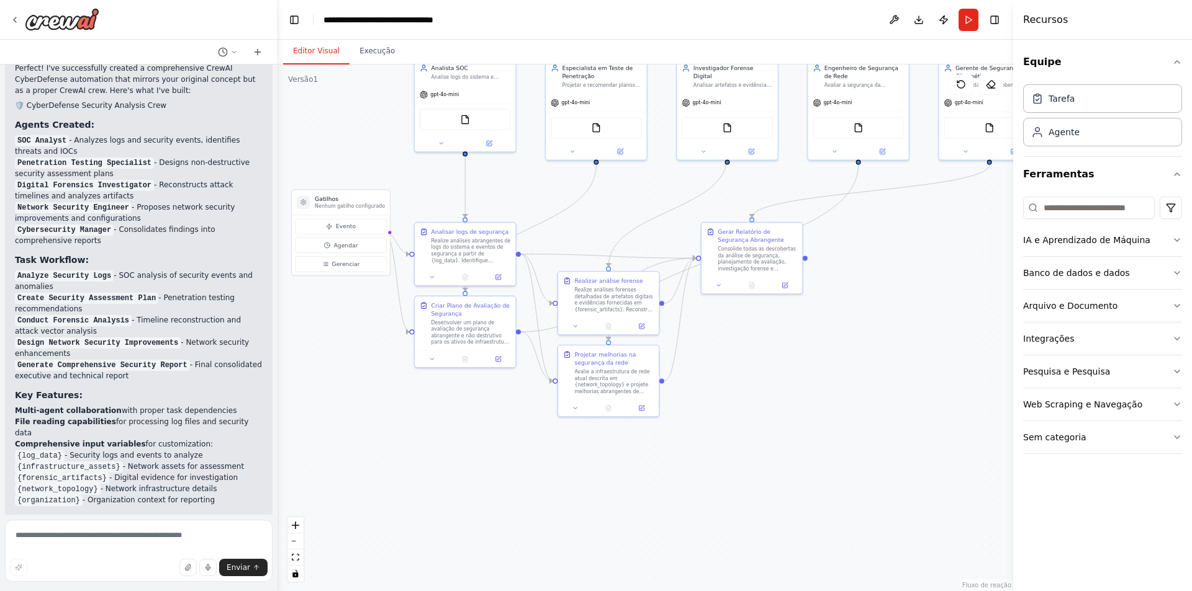
scroll to position [4532, 0]
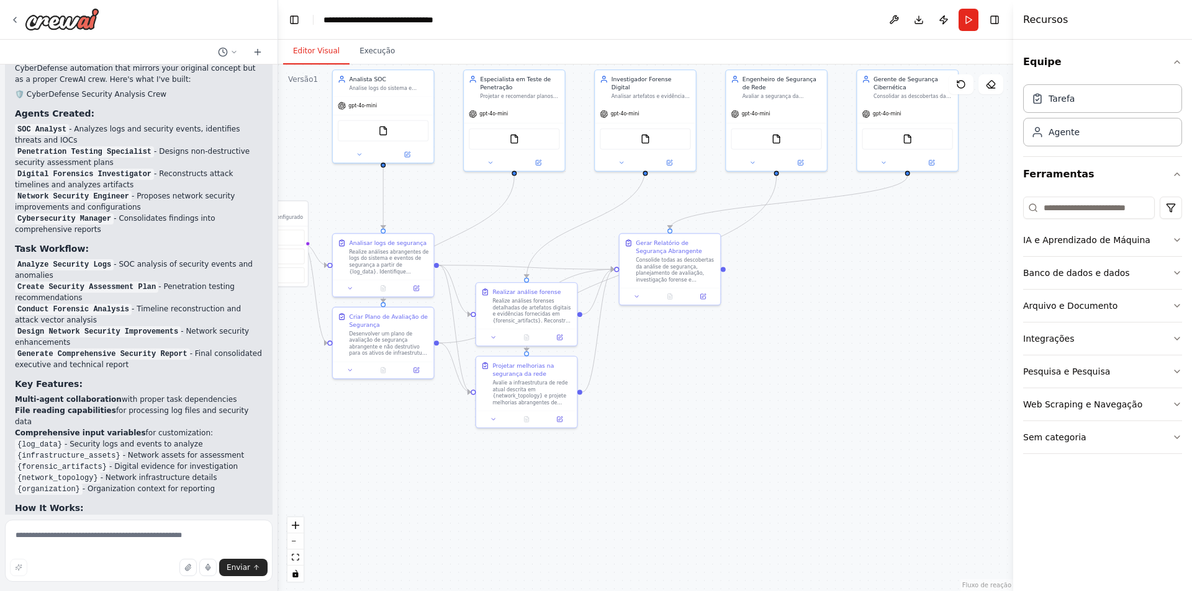
drag, startPoint x: 783, startPoint y: 423, endPoint x: 673, endPoint y: 381, distance: 117.5
click at [673, 382] on div ".deletable-edge-delete-btn { width: 20px; height: 20px; border: 0px solid #ffff…" at bounding box center [645, 328] width 735 height 527
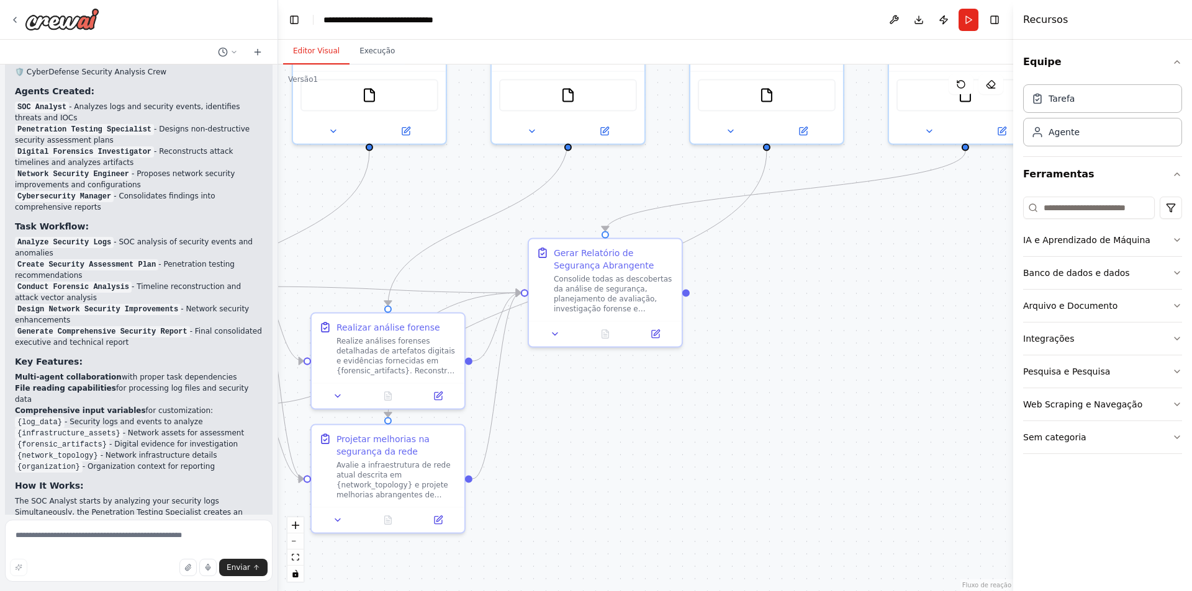
scroll to position [4566, 0]
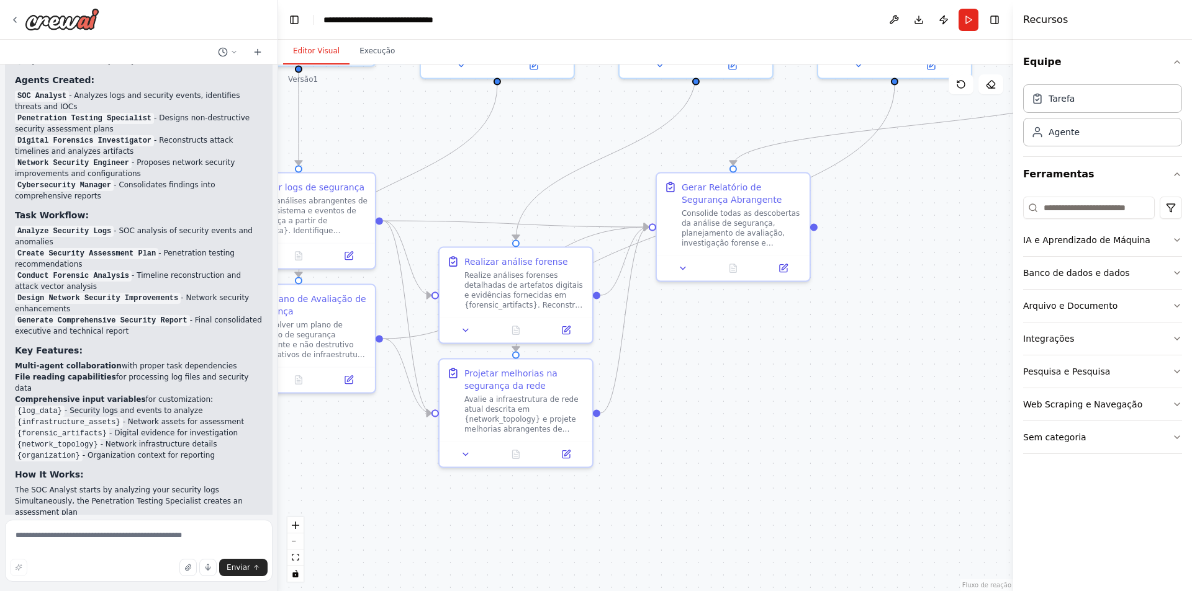
drag, startPoint x: 689, startPoint y: 378, endPoint x: 773, endPoint y: 393, distance: 85.2
click at [773, 393] on div ".deletable-edge-delete-btn { width: 20px; height: 20px; border: 0px solid #ffff…" at bounding box center [645, 328] width 735 height 527
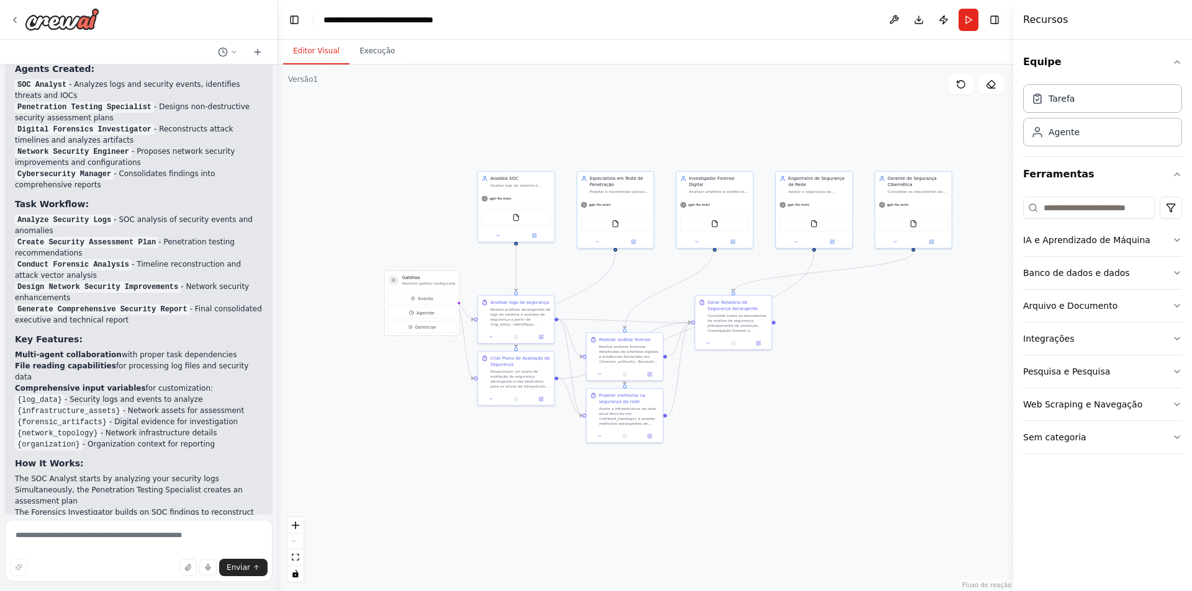
scroll to position [4588, 0]
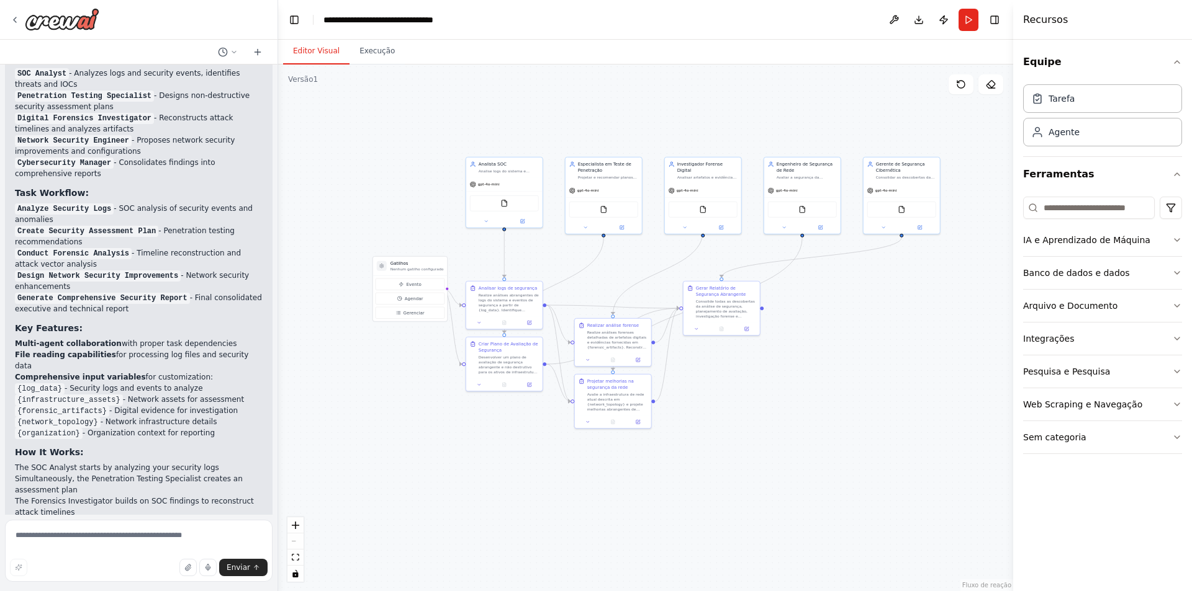
drag, startPoint x: 719, startPoint y: 375, endPoint x: 773, endPoint y: 413, distance: 65.9
click at [773, 413] on div ".deletable-edge-delete-btn { width: 20px; height: 20px; border: 0px solid #ffff…" at bounding box center [645, 328] width 735 height 527
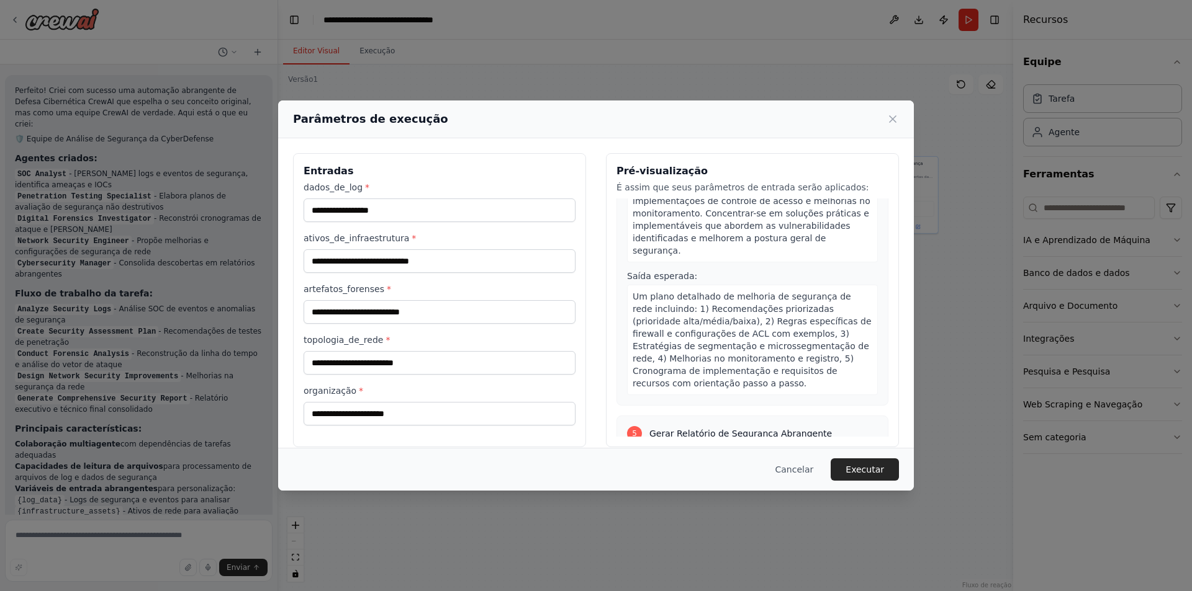
scroll to position [1055, 0]
click at [853, 462] on button "Executar" at bounding box center [864, 470] width 68 height 22
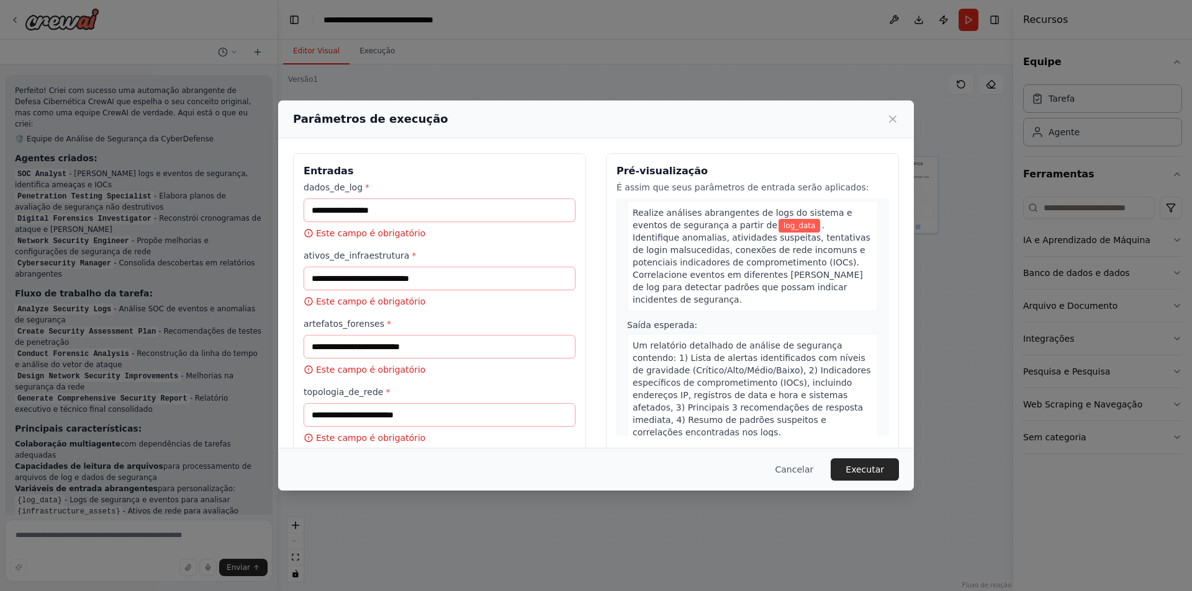
scroll to position [62, 0]
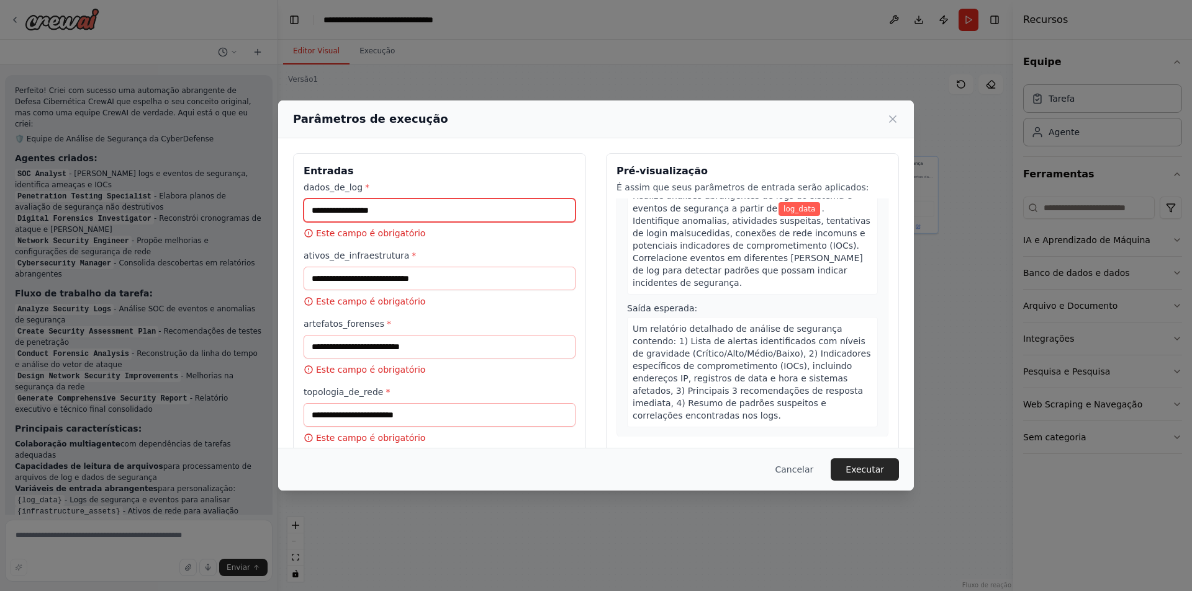
click at [401, 214] on input "dados_de_log *" at bounding box center [439, 211] width 272 height 24
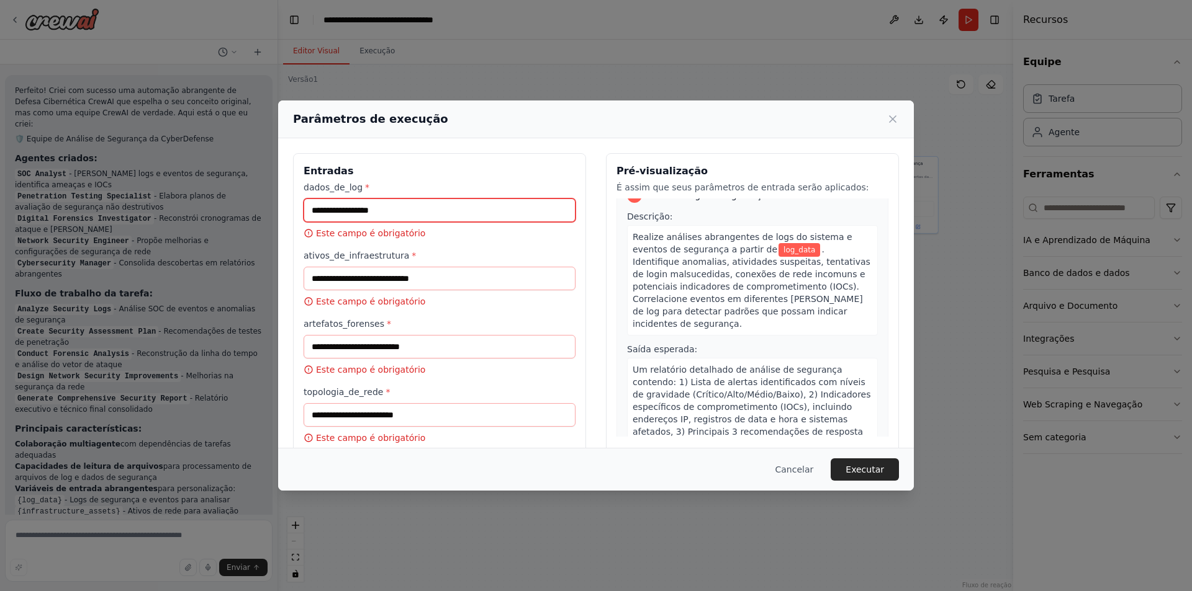
scroll to position [0, 0]
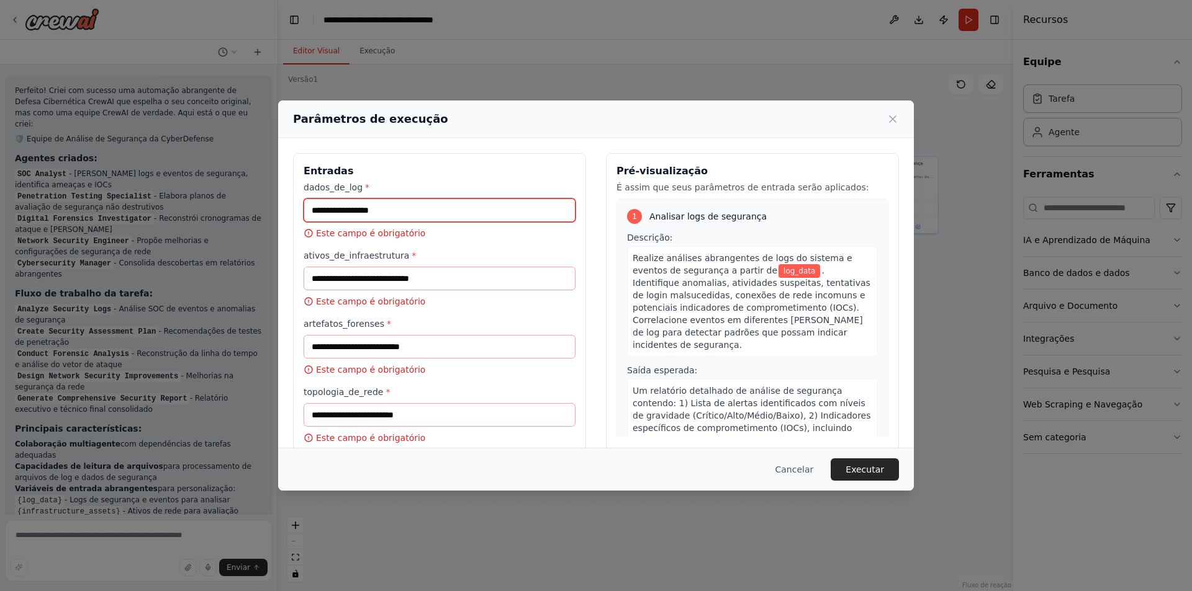
click at [389, 213] on input "dados_de_log *" at bounding box center [439, 211] width 272 height 24
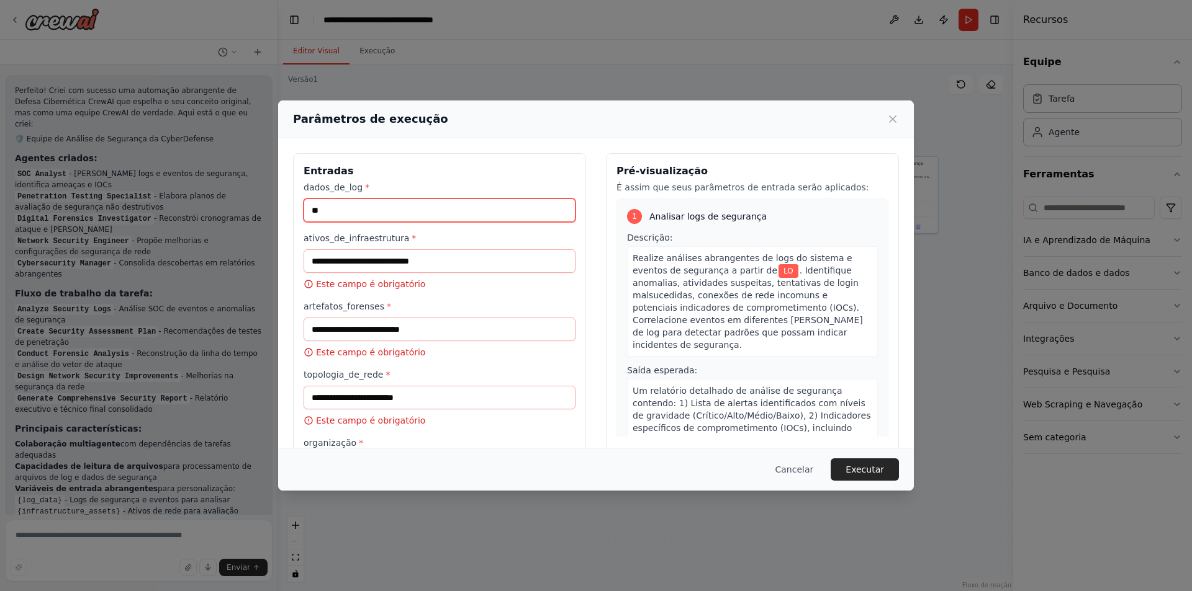
type input "*"
click at [746, 278] on font ". Identifique anomalias, atividades suspeitas, tentativas de login malsucedidas…" at bounding box center [751, 308] width 238 height 84
click at [778, 276] on span "log_data" at bounding box center [799, 271] width 42 height 14
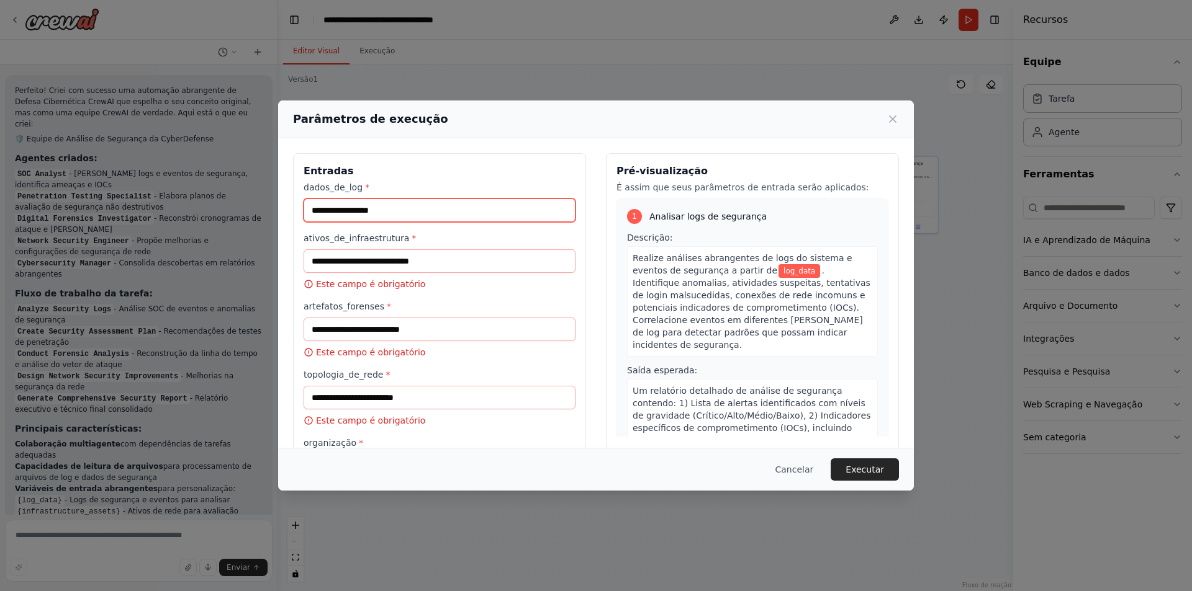
click at [375, 217] on input "dados_de_log *" at bounding box center [439, 211] width 272 height 24
paste input "*******"
type input "*******"
click at [436, 181] on div "Entradas dados_de_log * ******* ativos_de_infraestrutura * Este campo é obrigat…" at bounding box center [439, 329] width 293 height 353
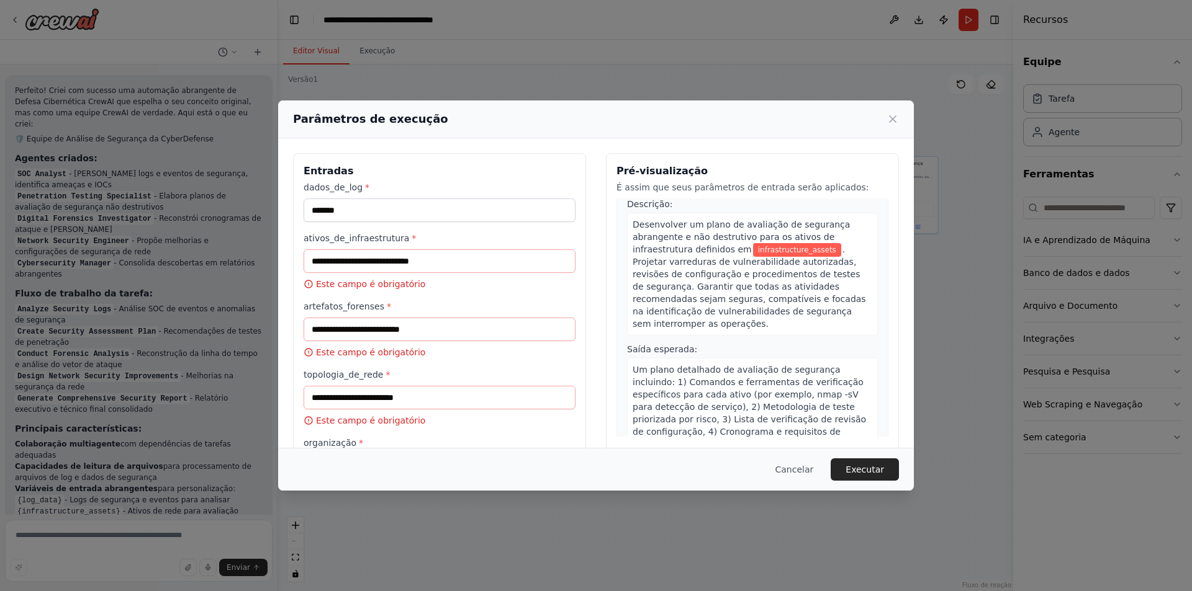
scroll to position [242, 0]
